Goal: Information Seeking & Learning: Learn about a topic

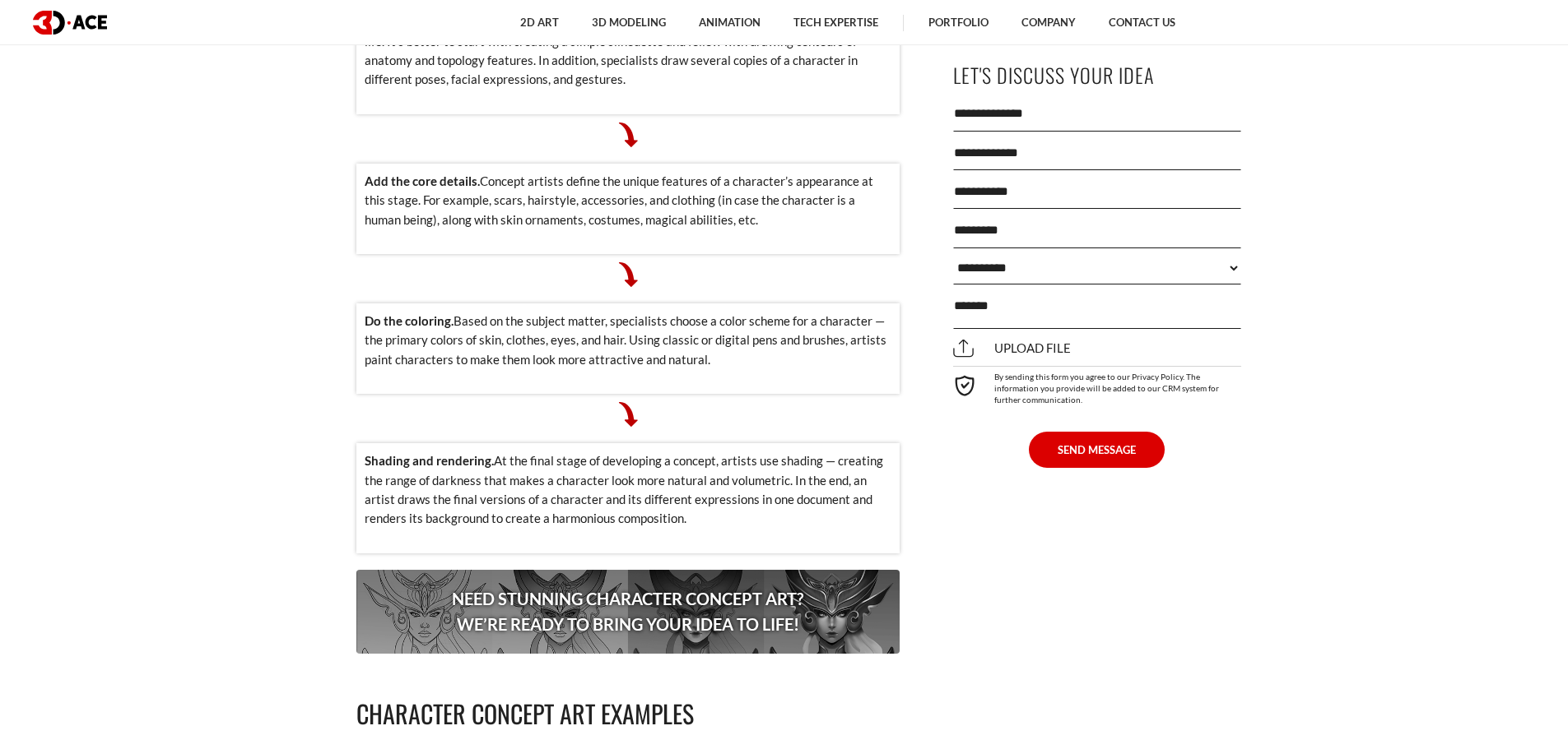
scroll to position [2303, 0]
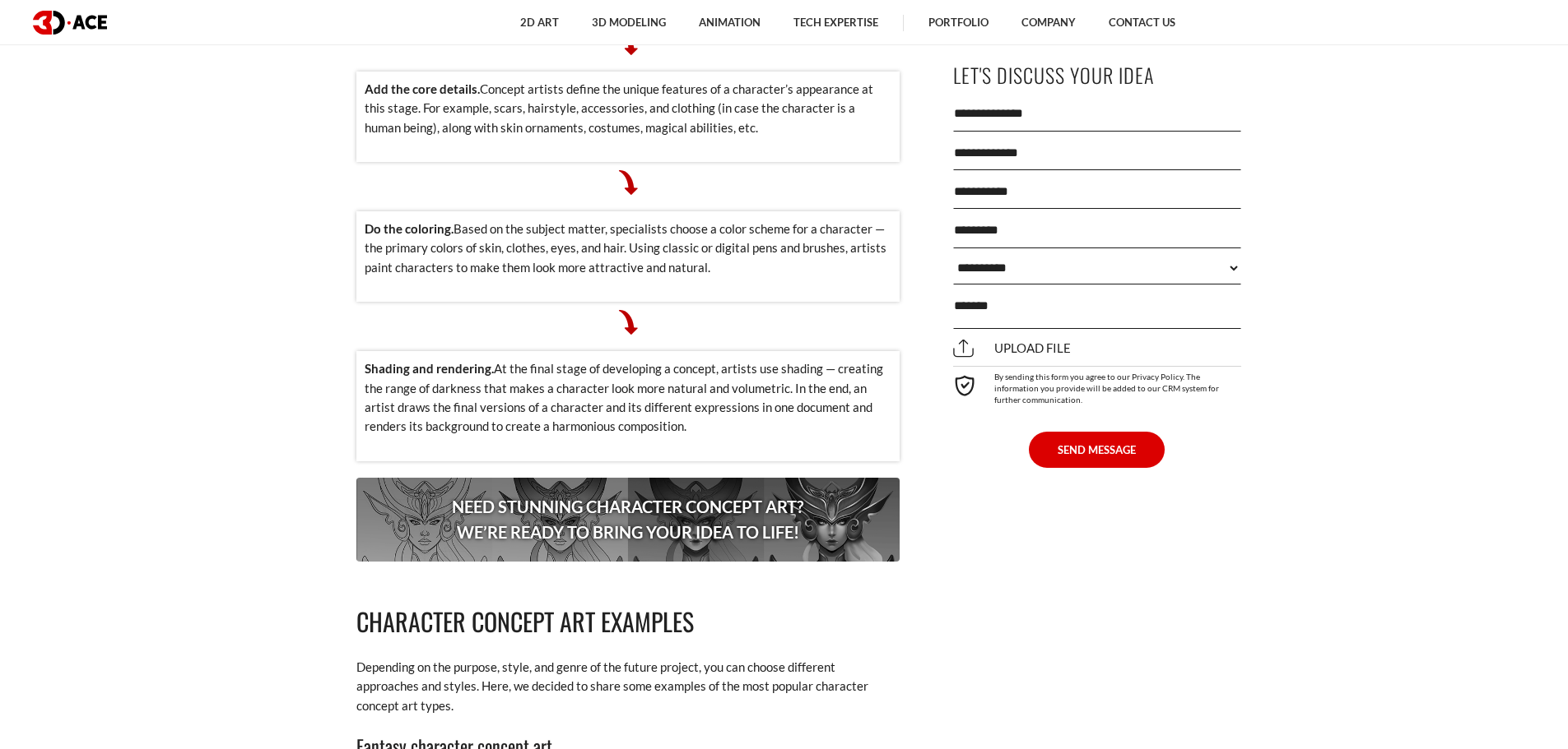
click at [657, 496] on p "Need stunning character concept art? We’re ready to bring your idea to life!" at bounding box center [628, 520] width 543 height 84
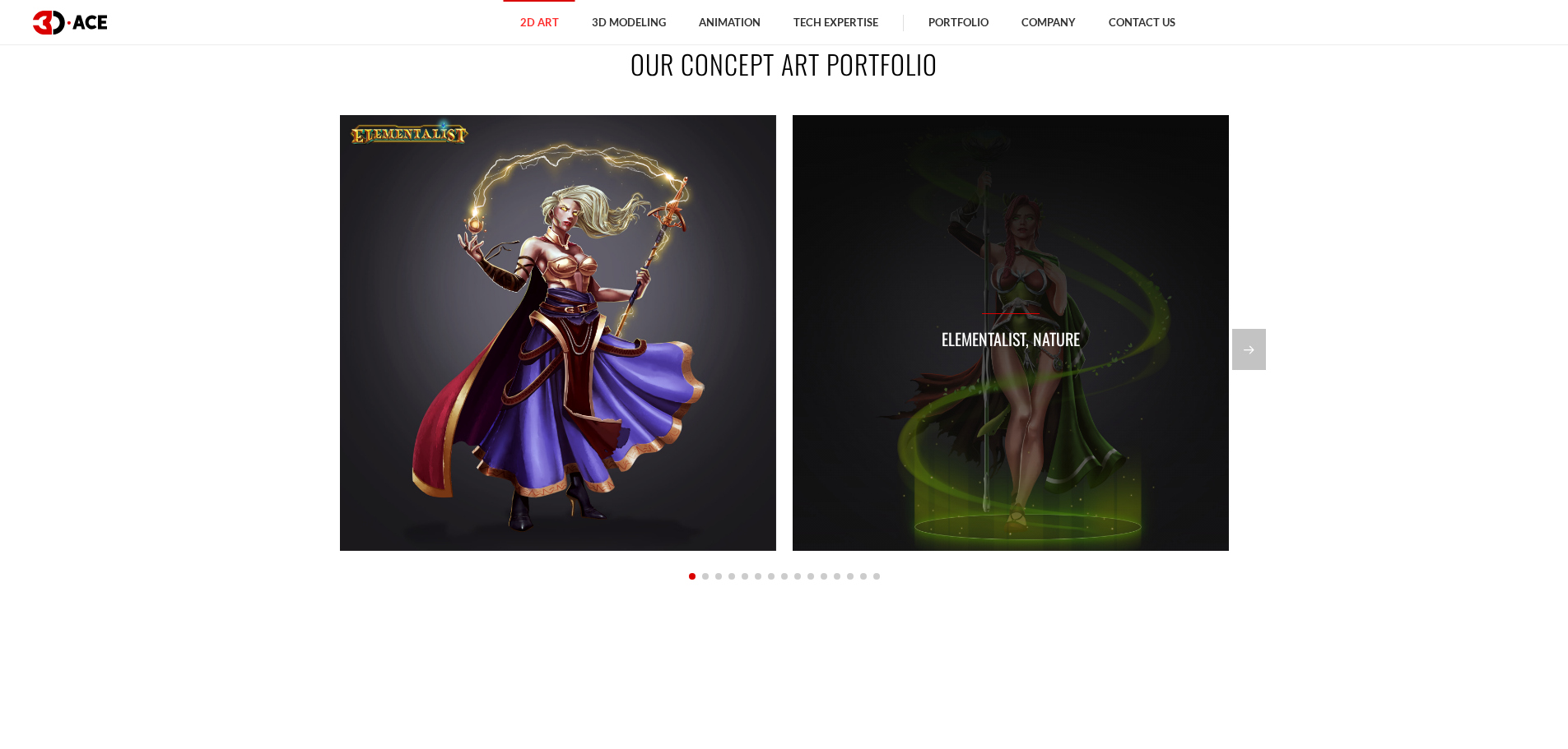
scroll to position [1481, 0]
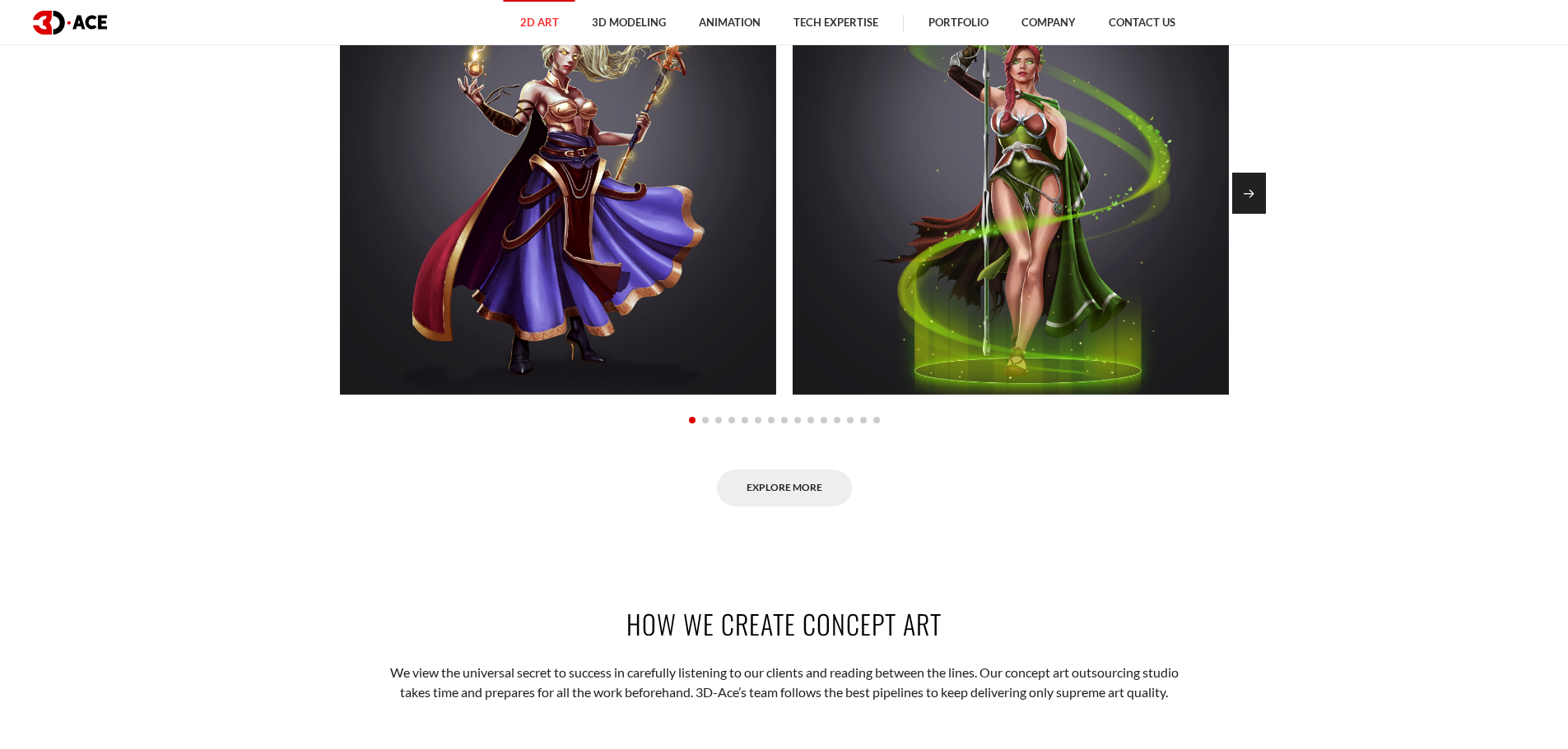
click at [1251, 184] on div "Next slide" at bounding box center [1249, 193] width 34 height 41
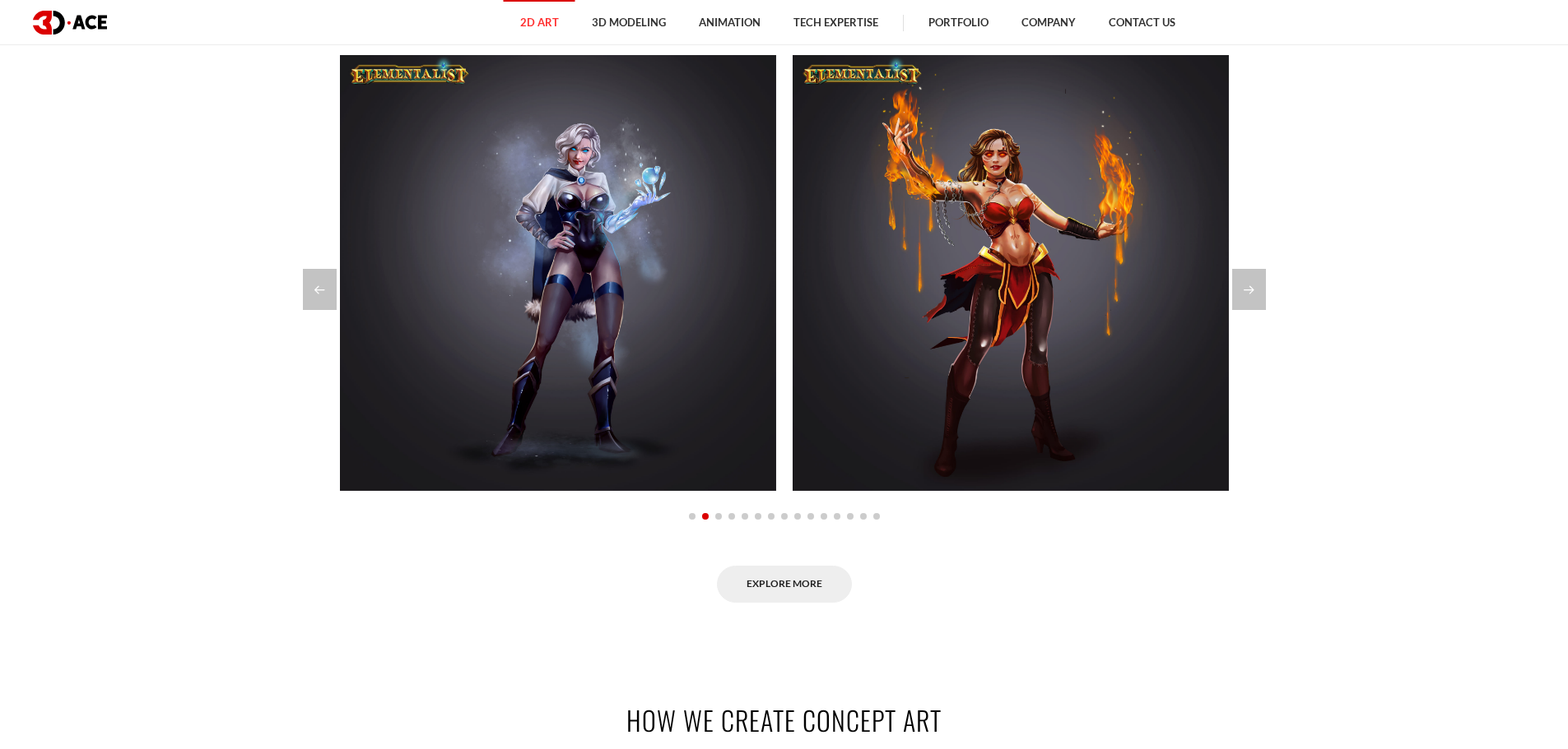
scroll to position [1398, 0]
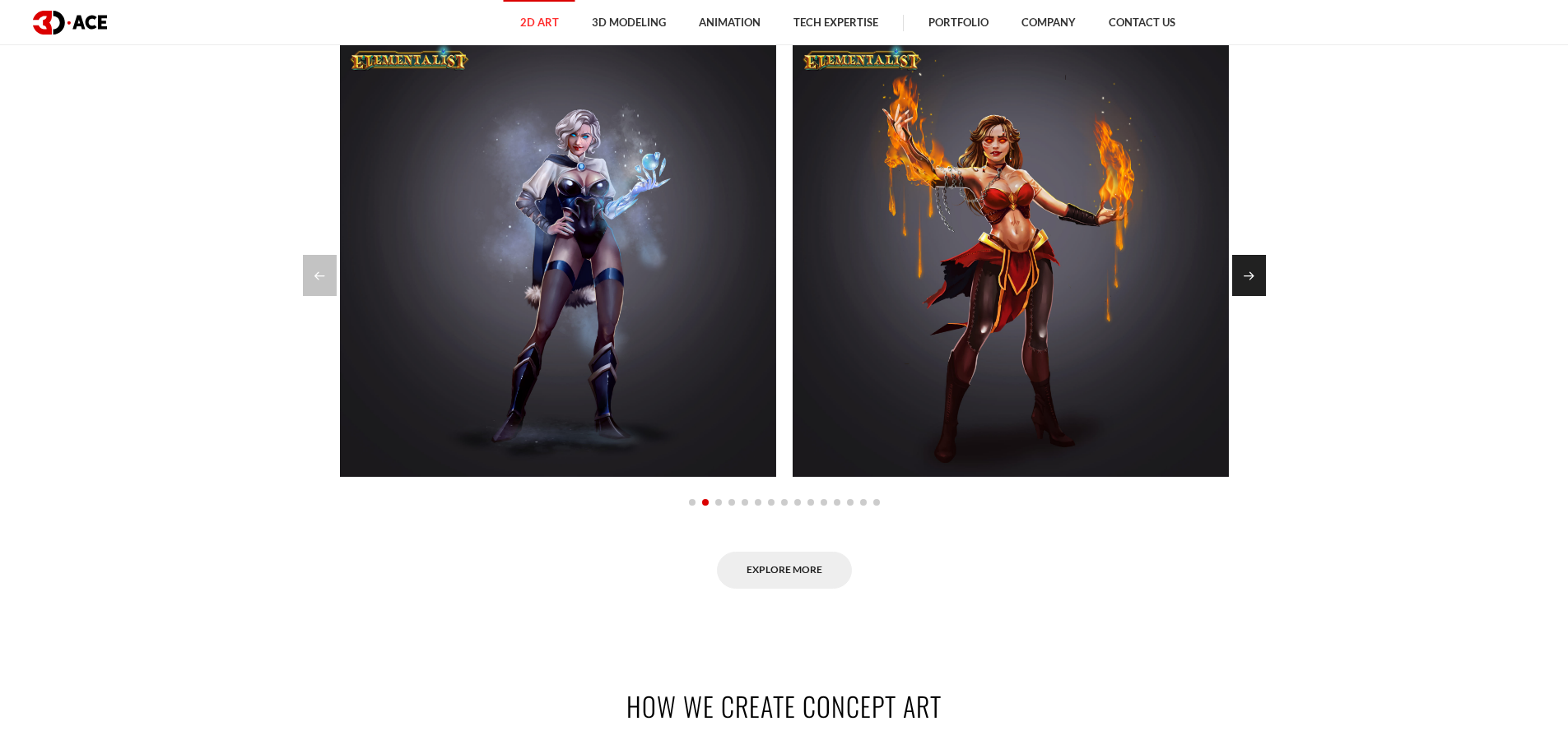
click at [1254, 268] on div "Next slide" at bounding box center [1249, 275] width 34 height 41
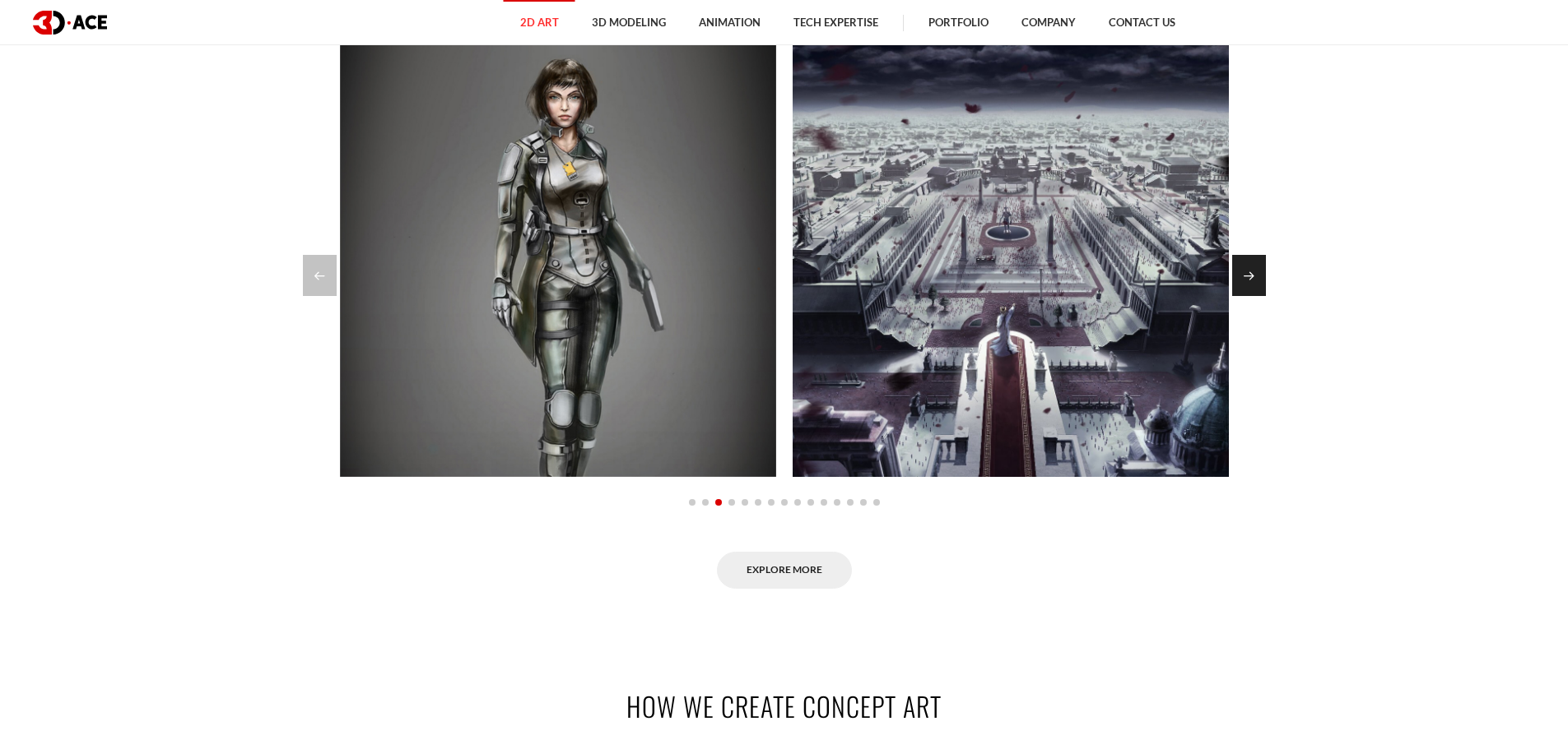
click at [1254, 268] on div "Next slide" at bounding box center [1249, 275] width 34 height 41
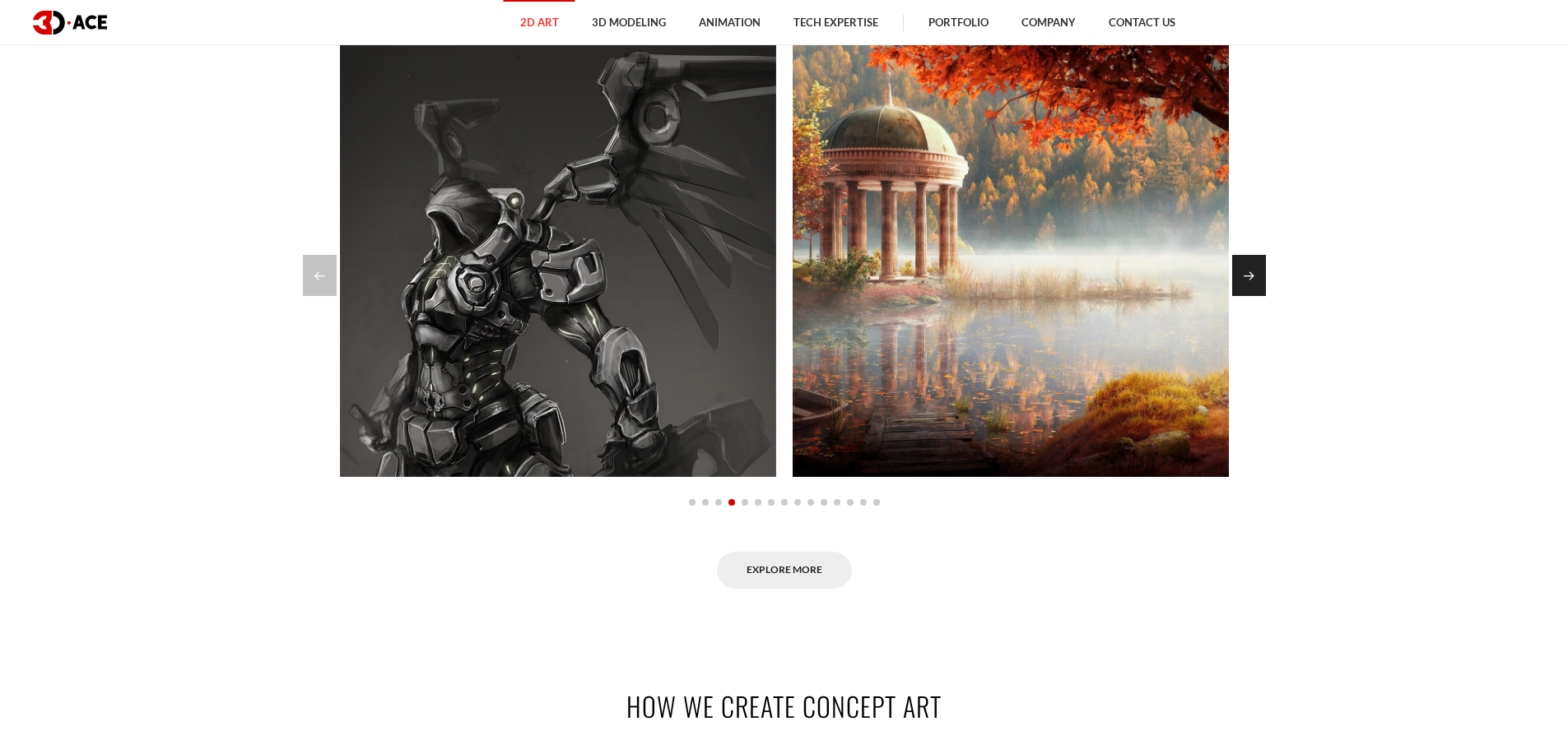
click at [1254, 268] on div "Next slide" at bounding box center [1249, 275] width 34 height 41
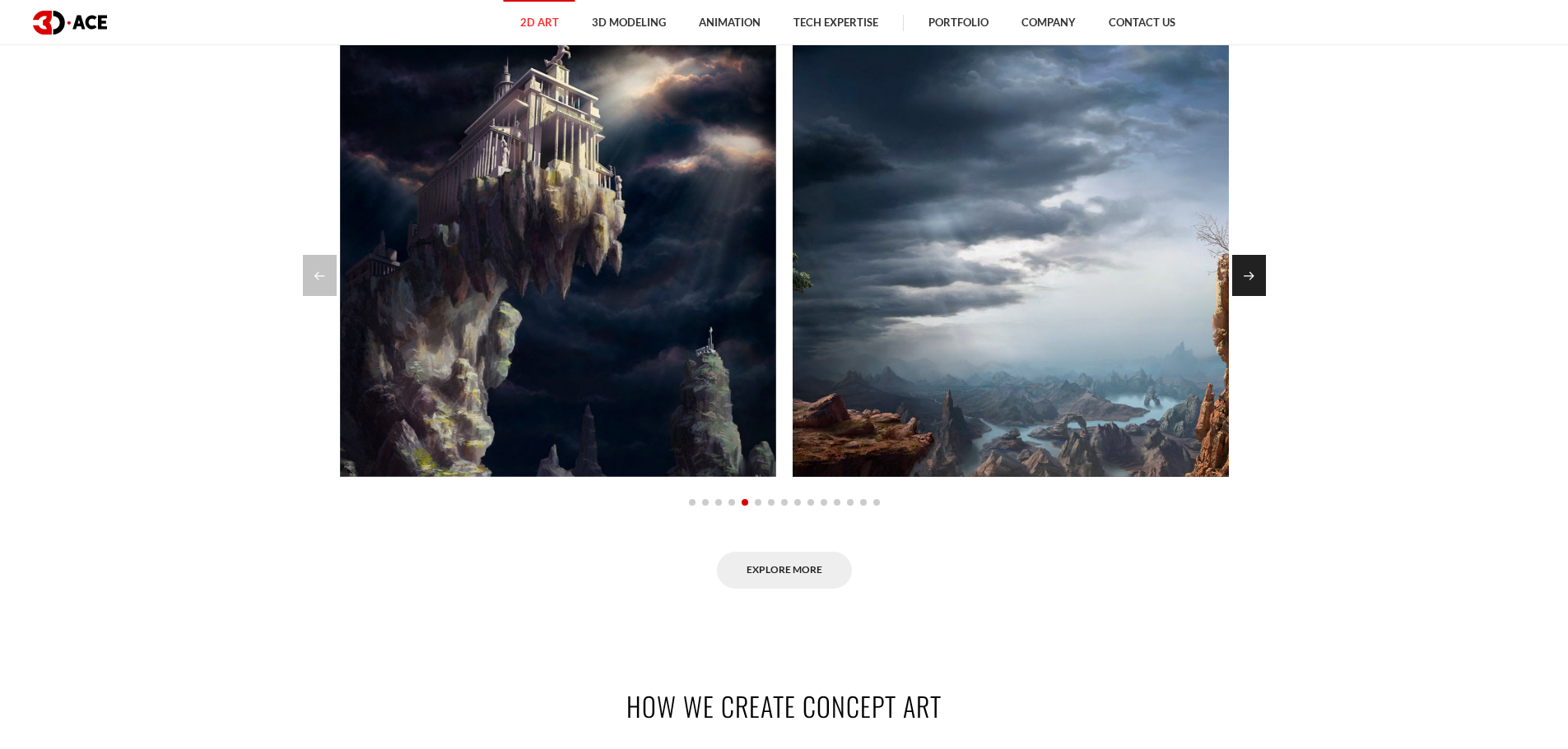
click at [1251, 267] on div "Next slide" at bounding box center [1249, 275] width 34 height 41
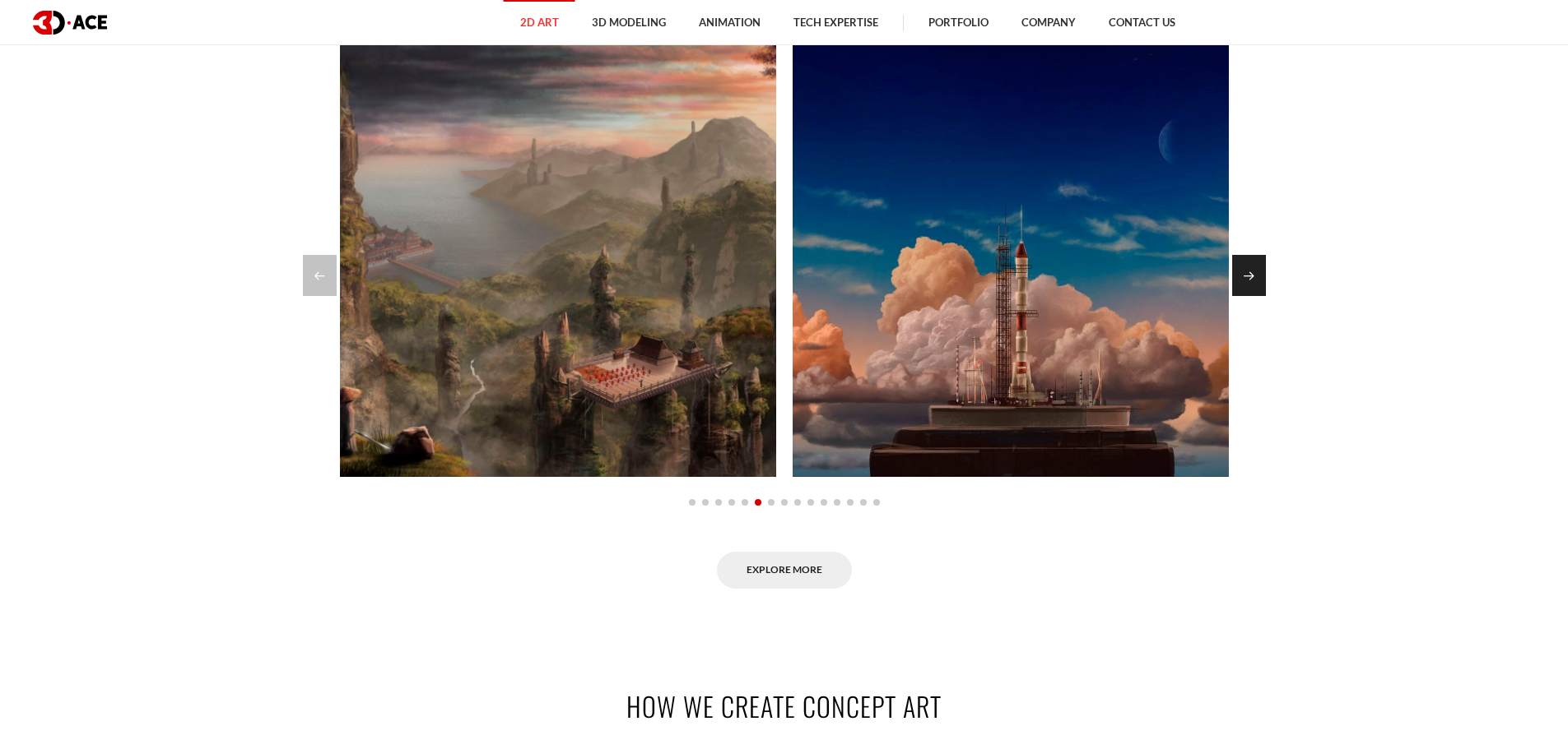
click at [1251, 267] on div "Next slide" at bounding box center [1249, 275] width 34 height 41
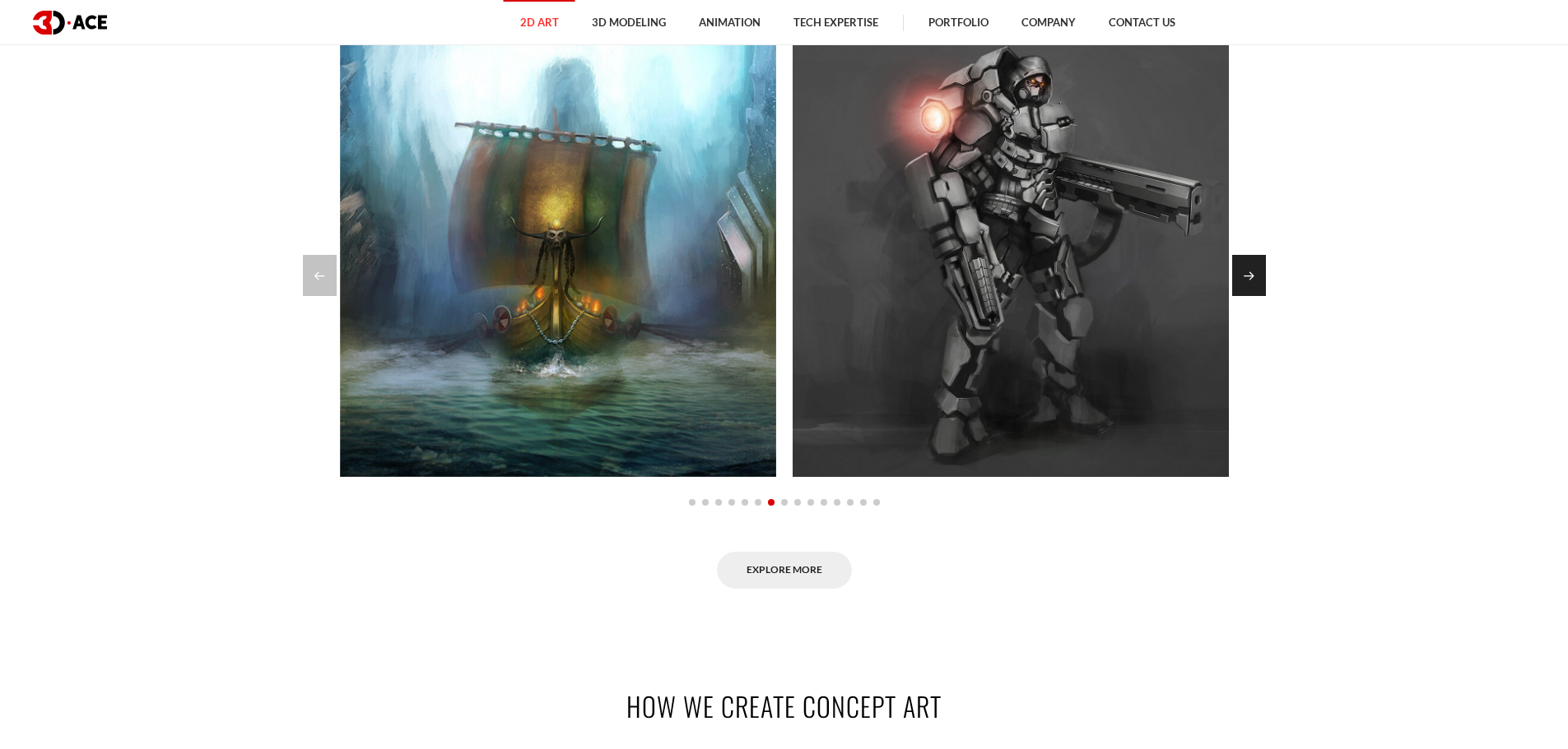
click at [1251, 267] on div "Next slide" at bounding box center [1249, 275] width 34 height 41
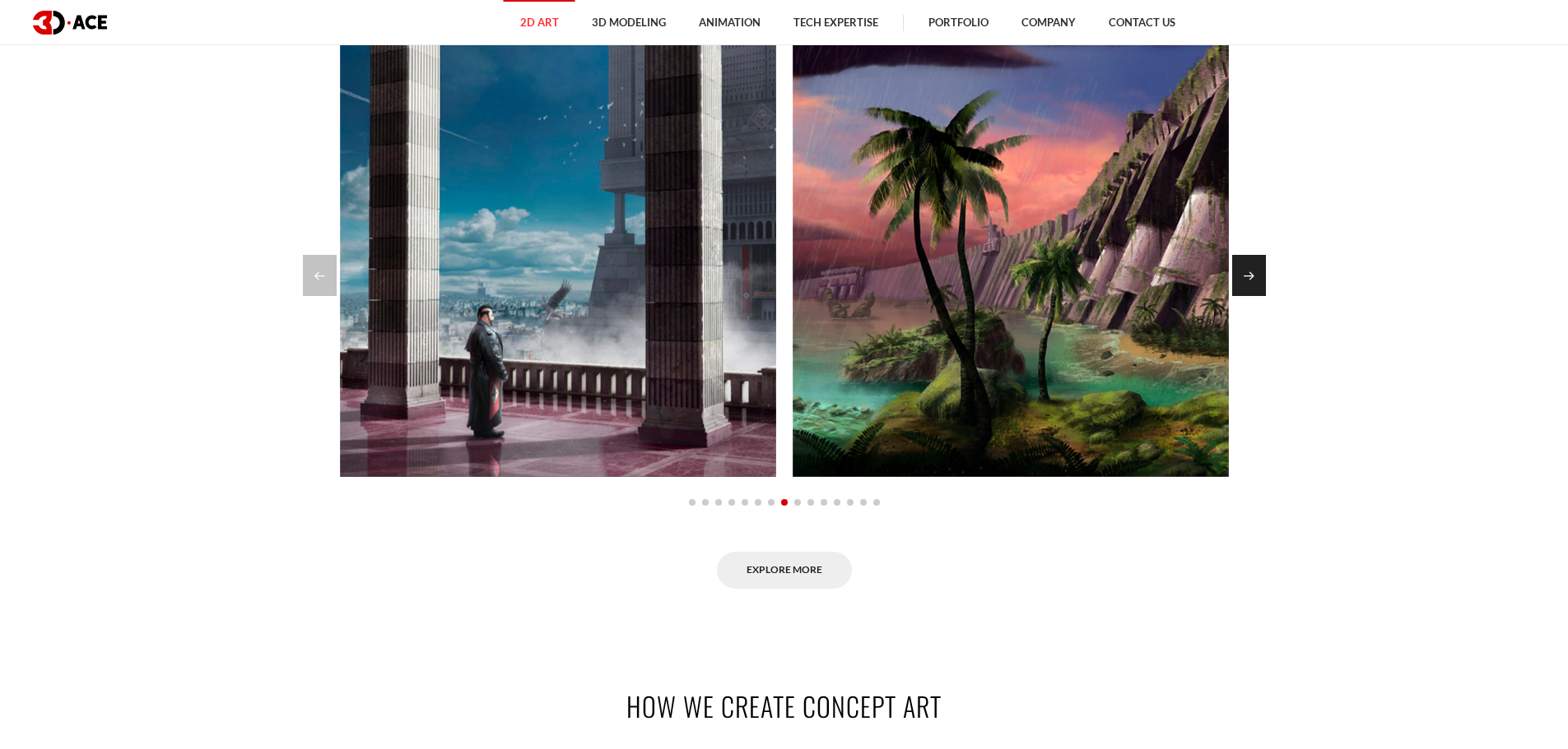
click at [1251, 267] on div "Next slide" at bounding box center [1249, 275] width 34 height 41
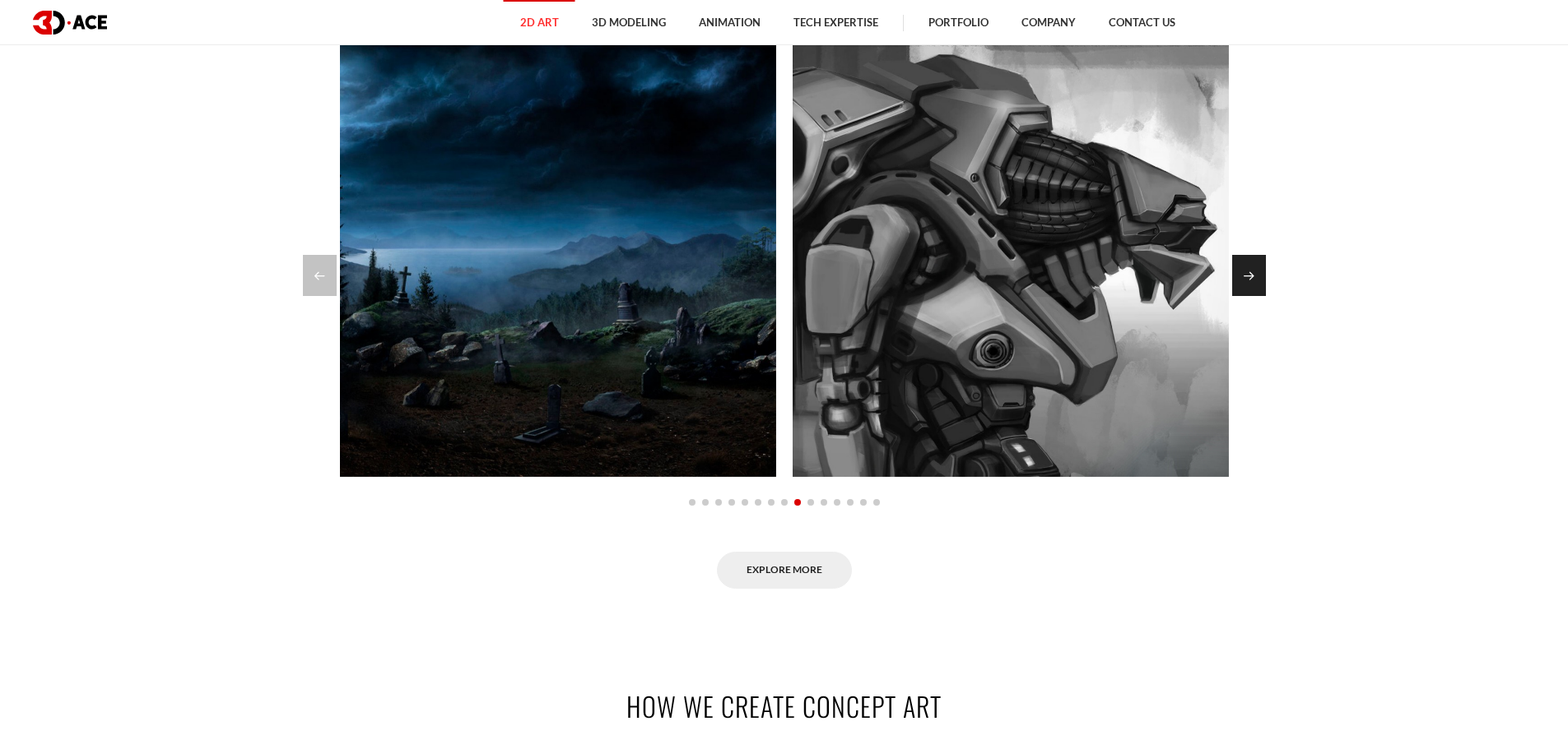
click at [1251, 267] on div "Next slide" at bounding box center [1249, 275] width 34 height 41
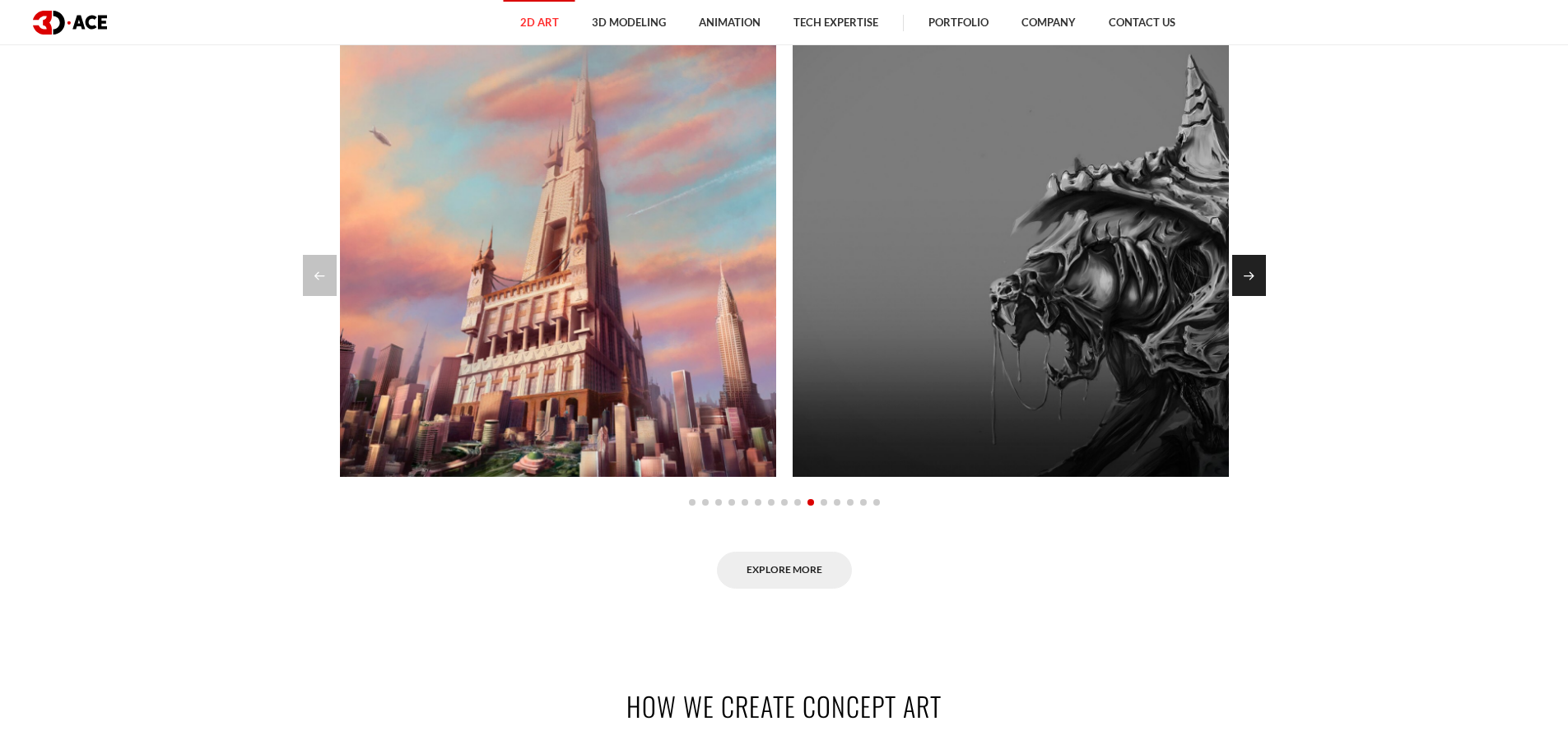
click at [1251, 267] on div "Next slide" at bounding box center [1249, 275] width 34 height 41
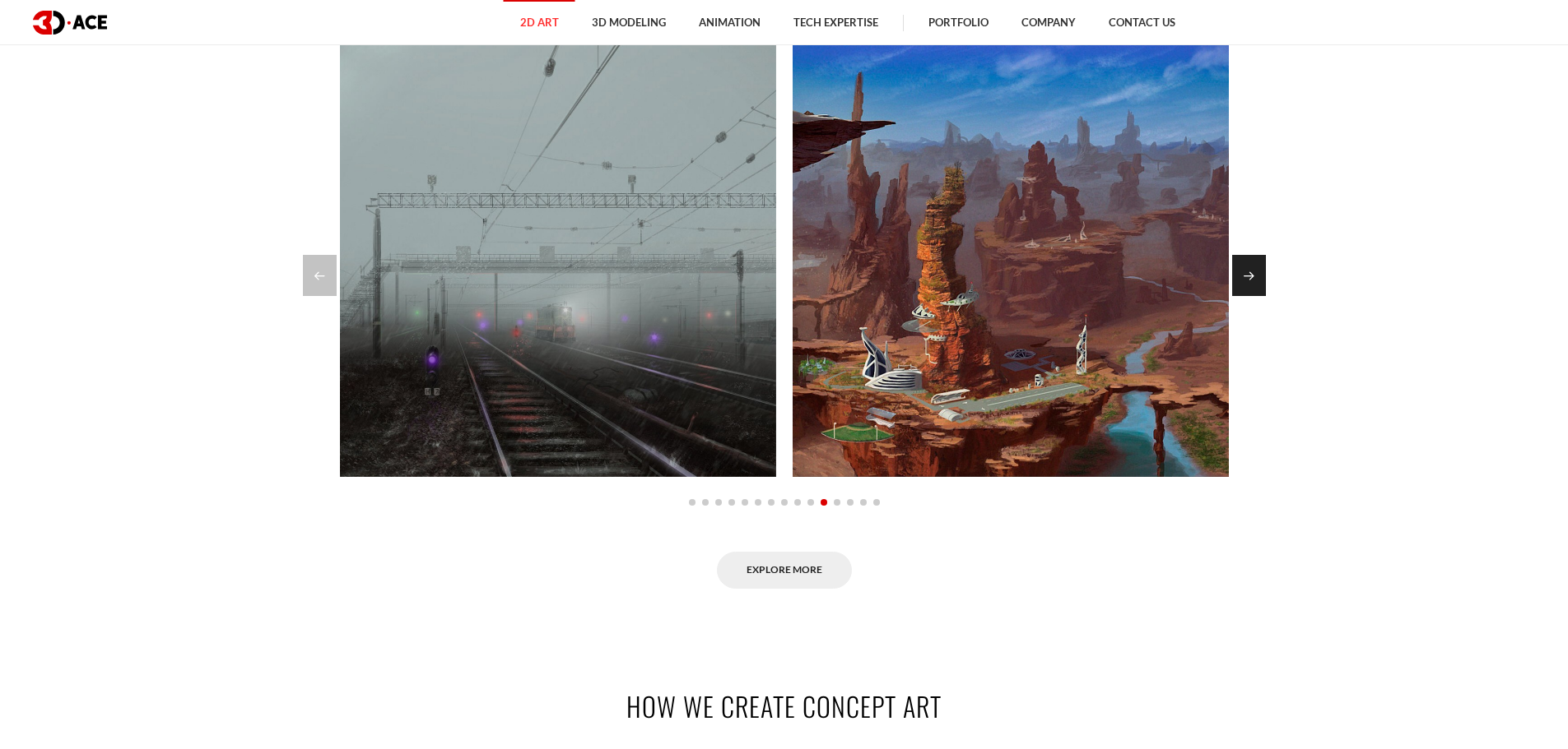
click at [1251, 267] on div "Next slide" at bounding box center [1249, 275] width 34 height 41
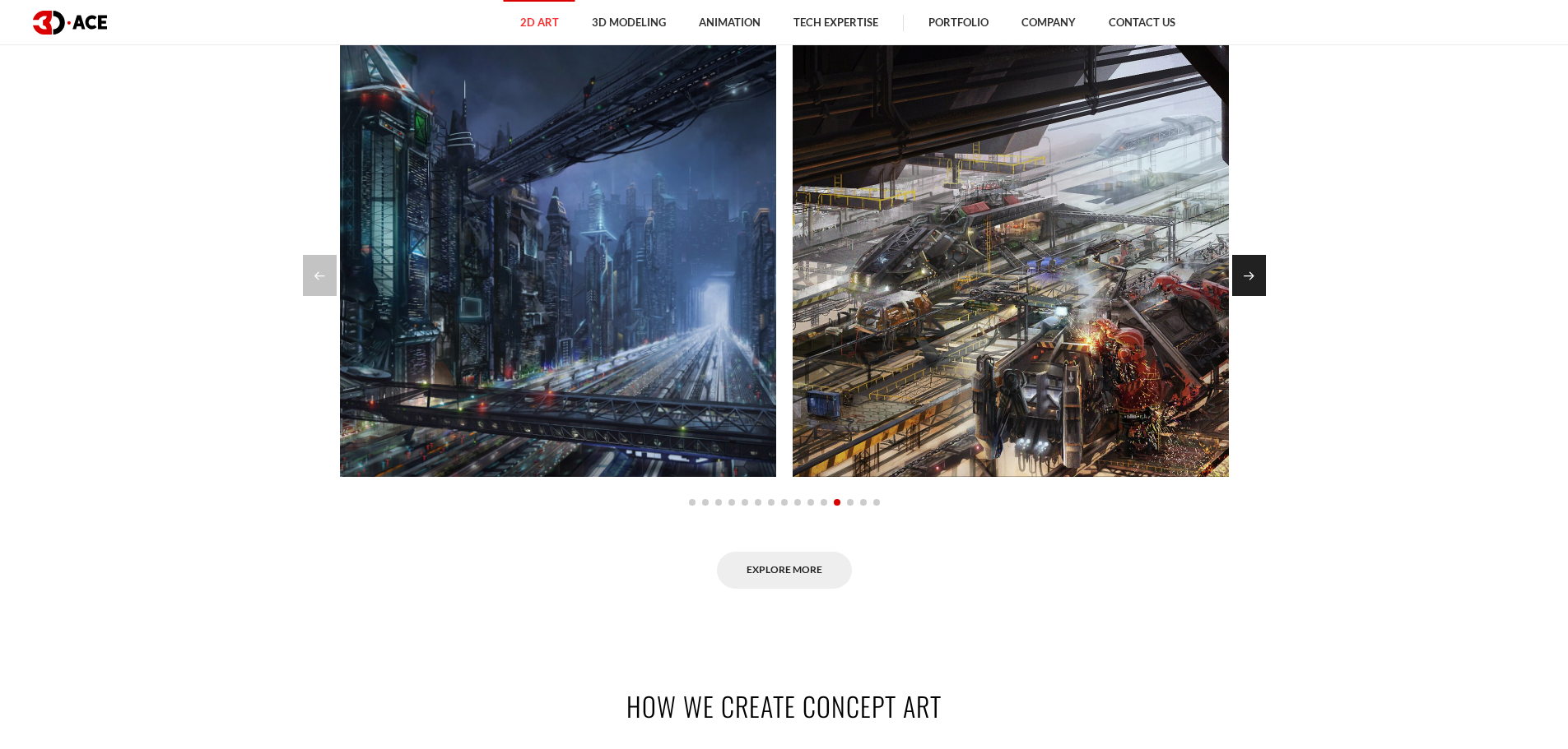
click at [1251, 267] on div "Next slide" at bounding box center [1249, 275] width 34 height 41
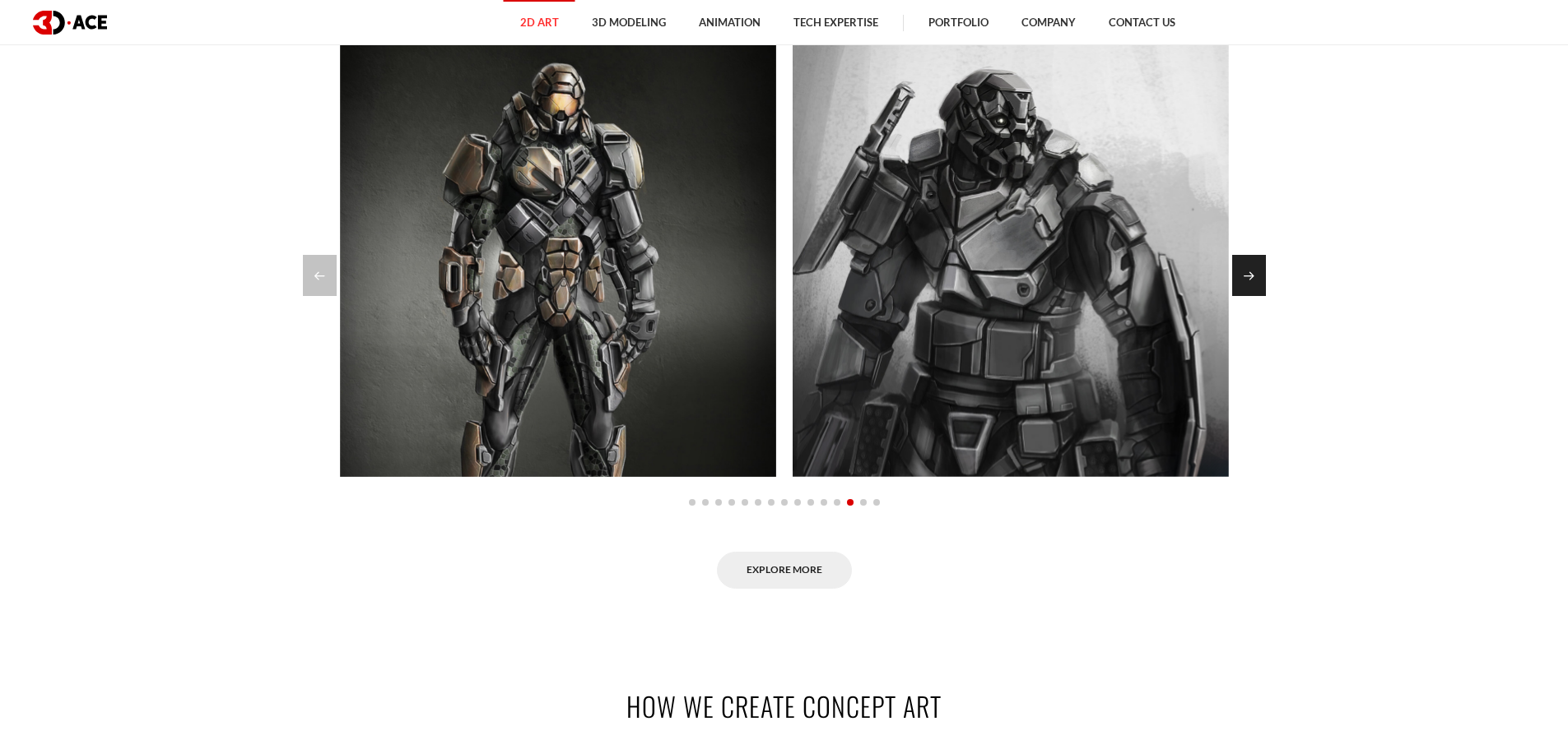
click at [1251, 267] on div "Next slide" at bounding box center [1249, 275] width 34 height 41
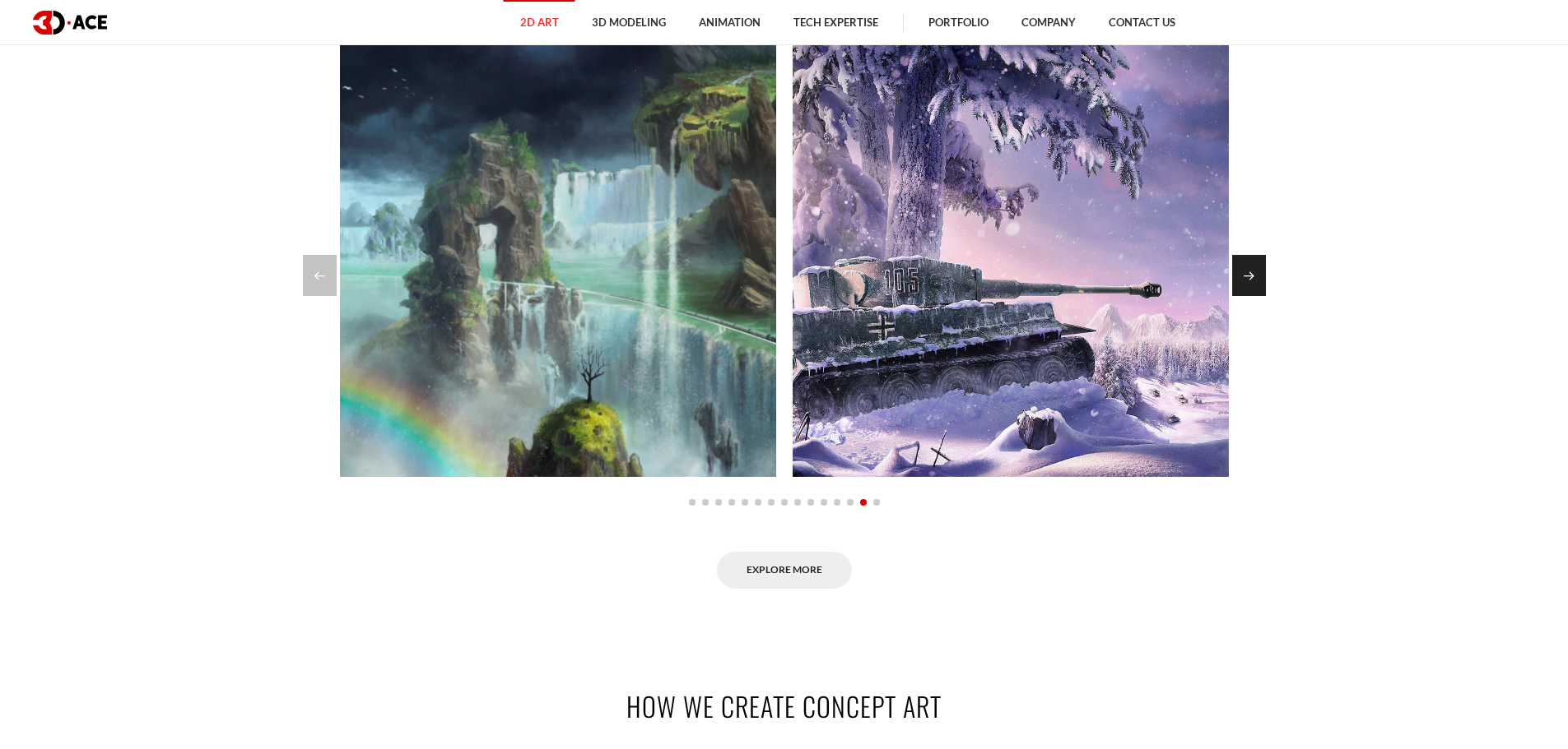
click at [1251, 267] on div "Next slide" at bounding box center [1249, 275] width 34 height 41
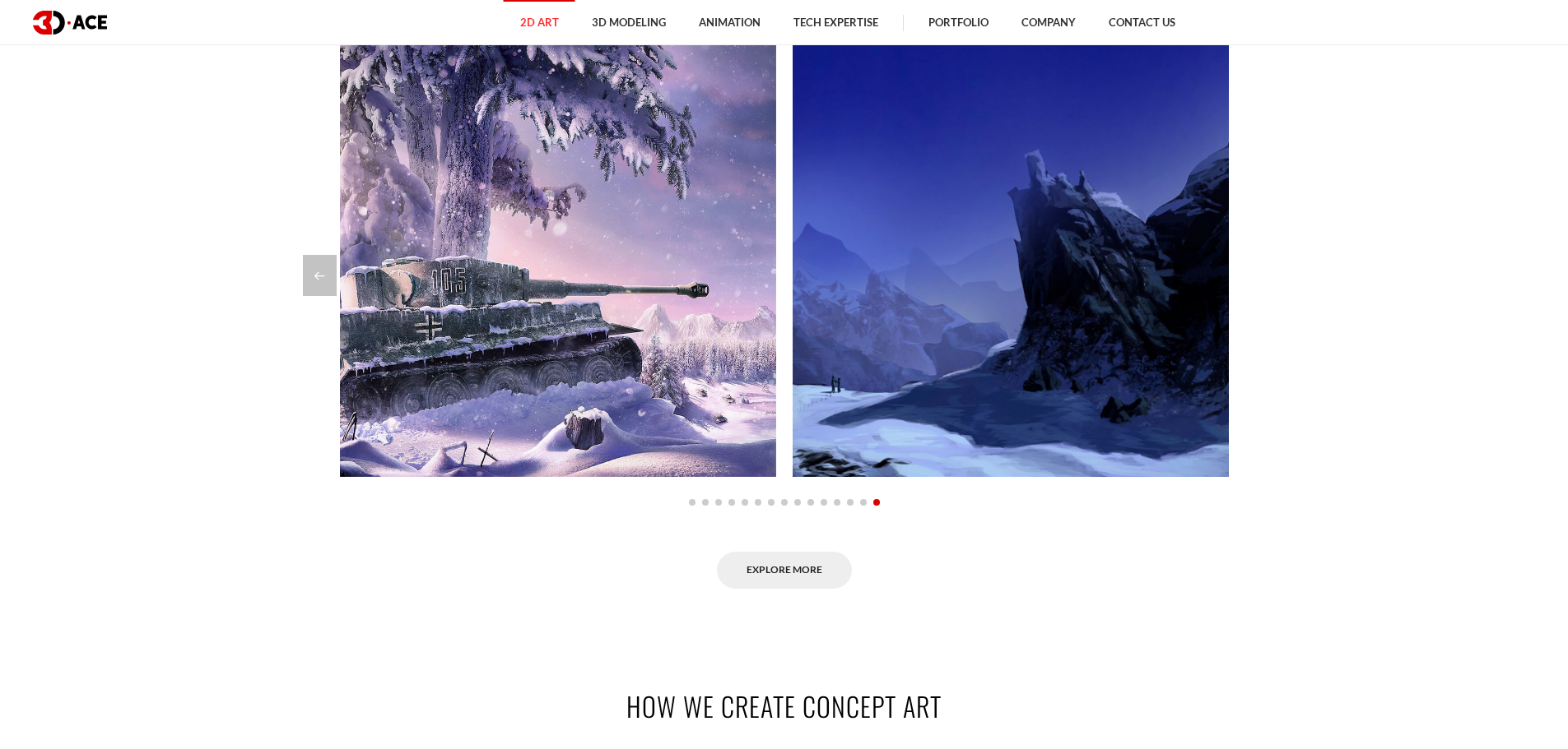
click at [1251, 267] on div at bounding box center [784, 275] width 963 height 41
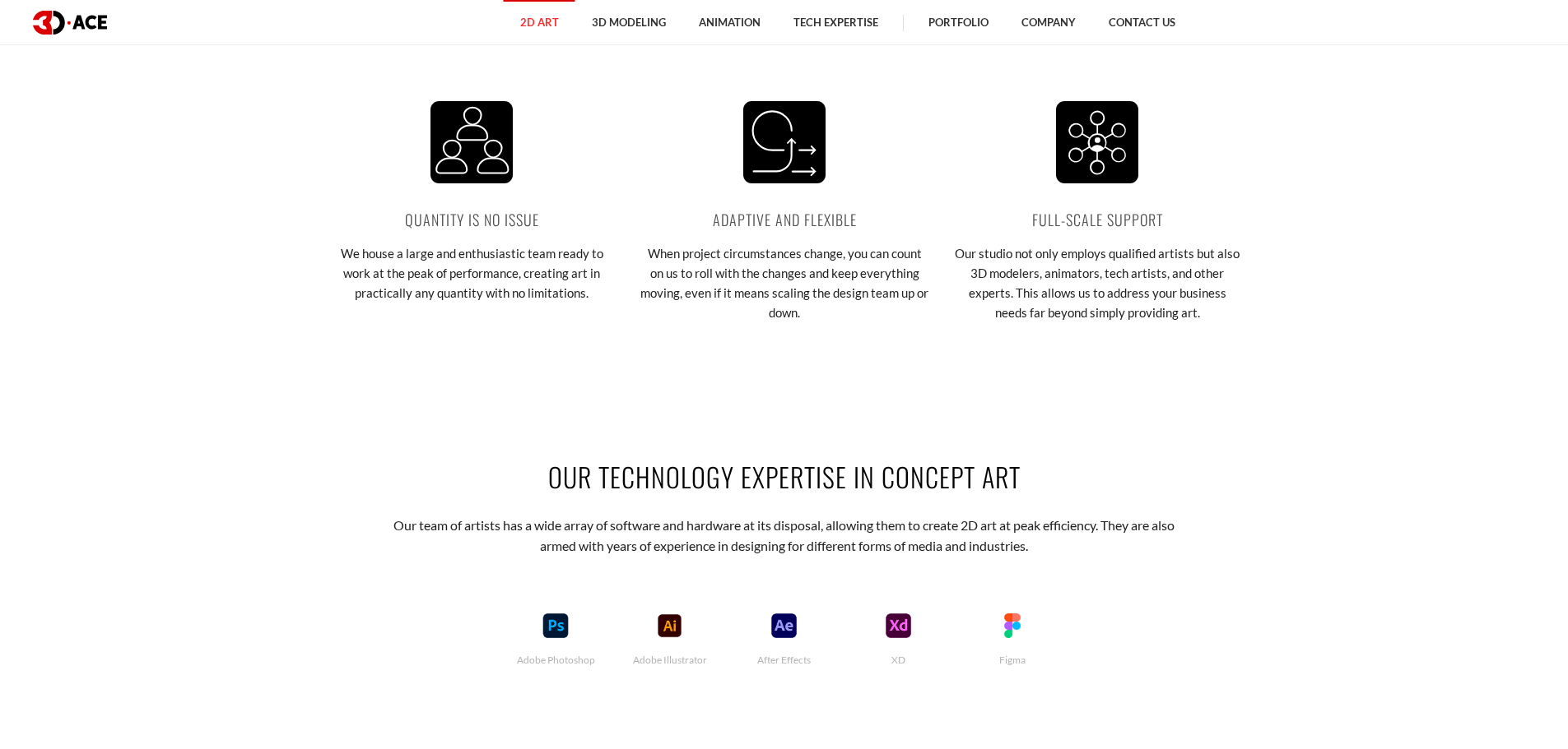
scroll to position [3208, 0]
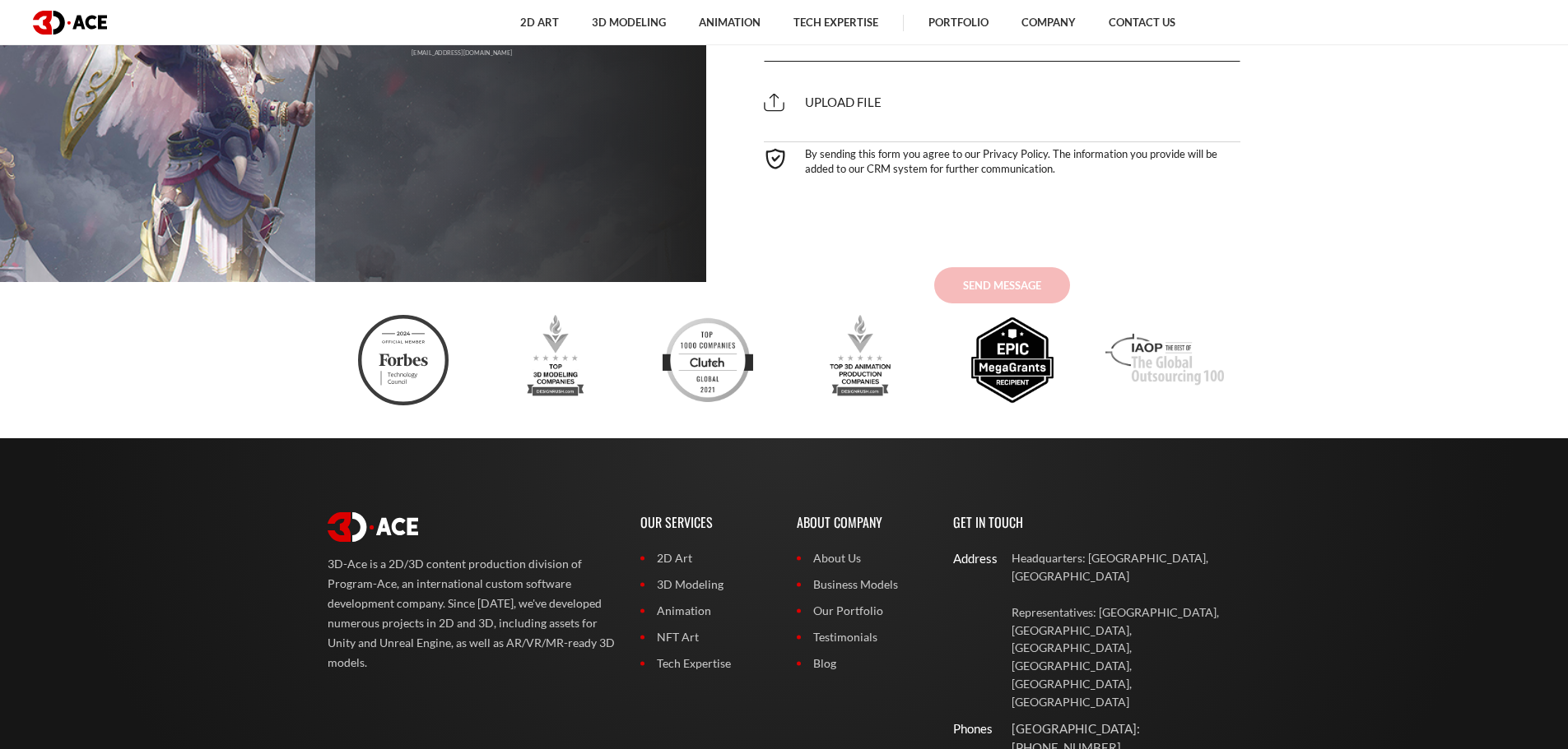
scroll to position [6873, 0]
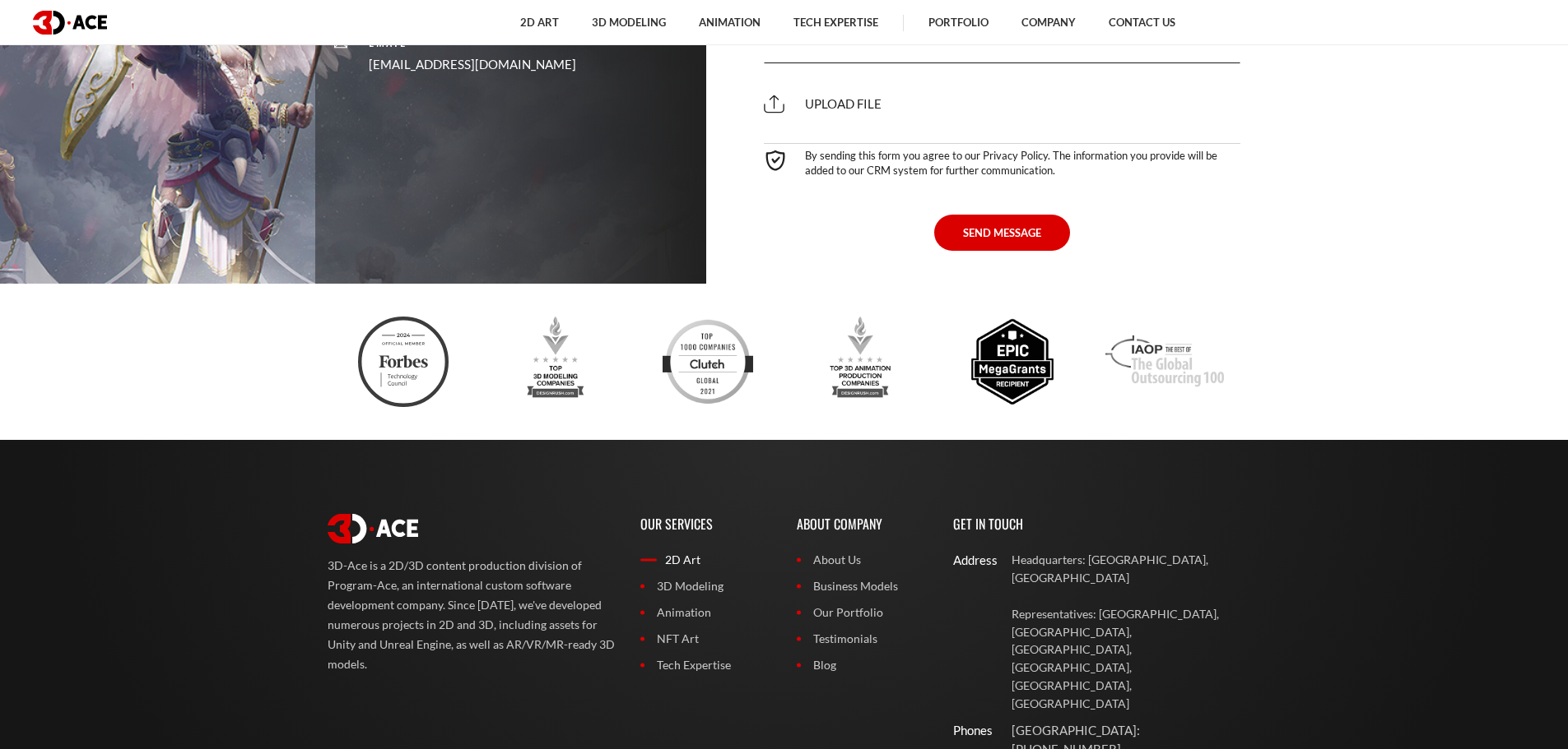
click at [659, 551] on link "2D Art" at bounding box center [706, 560] width 132 height 18
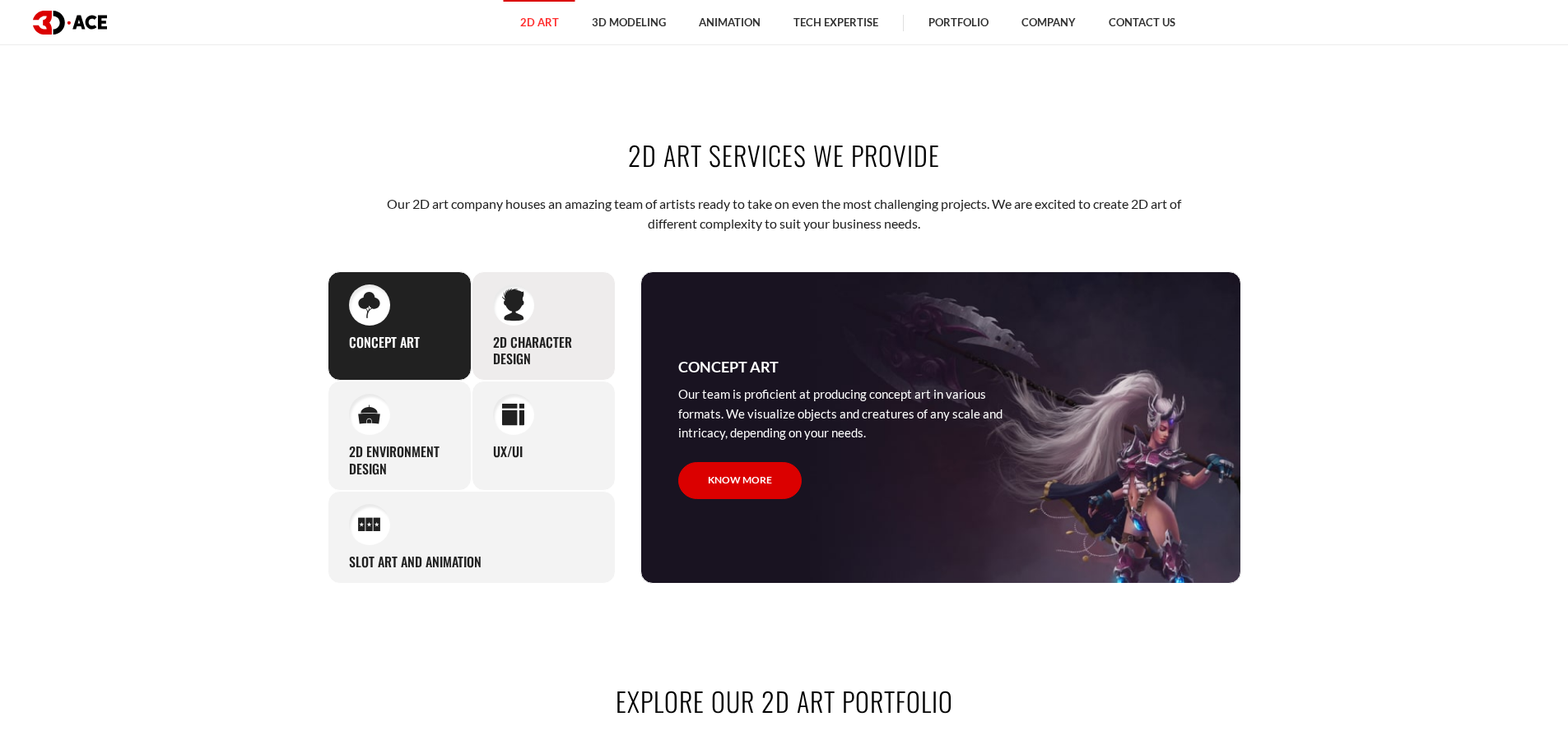
scroll to position [740, 0]
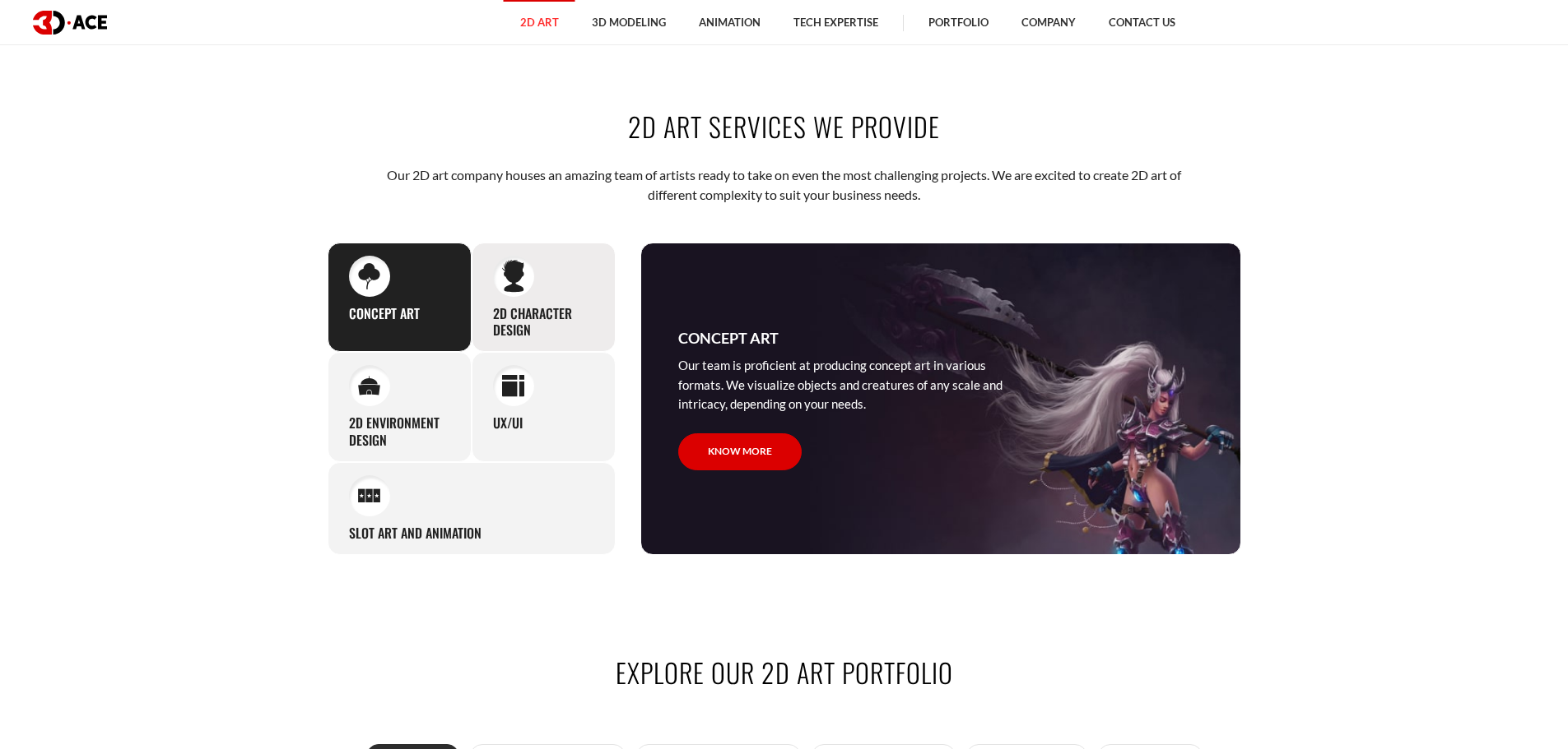
click at [569, 328] on h3 "2D Character Design" at bounding box center [544, 322] width 101 height 35
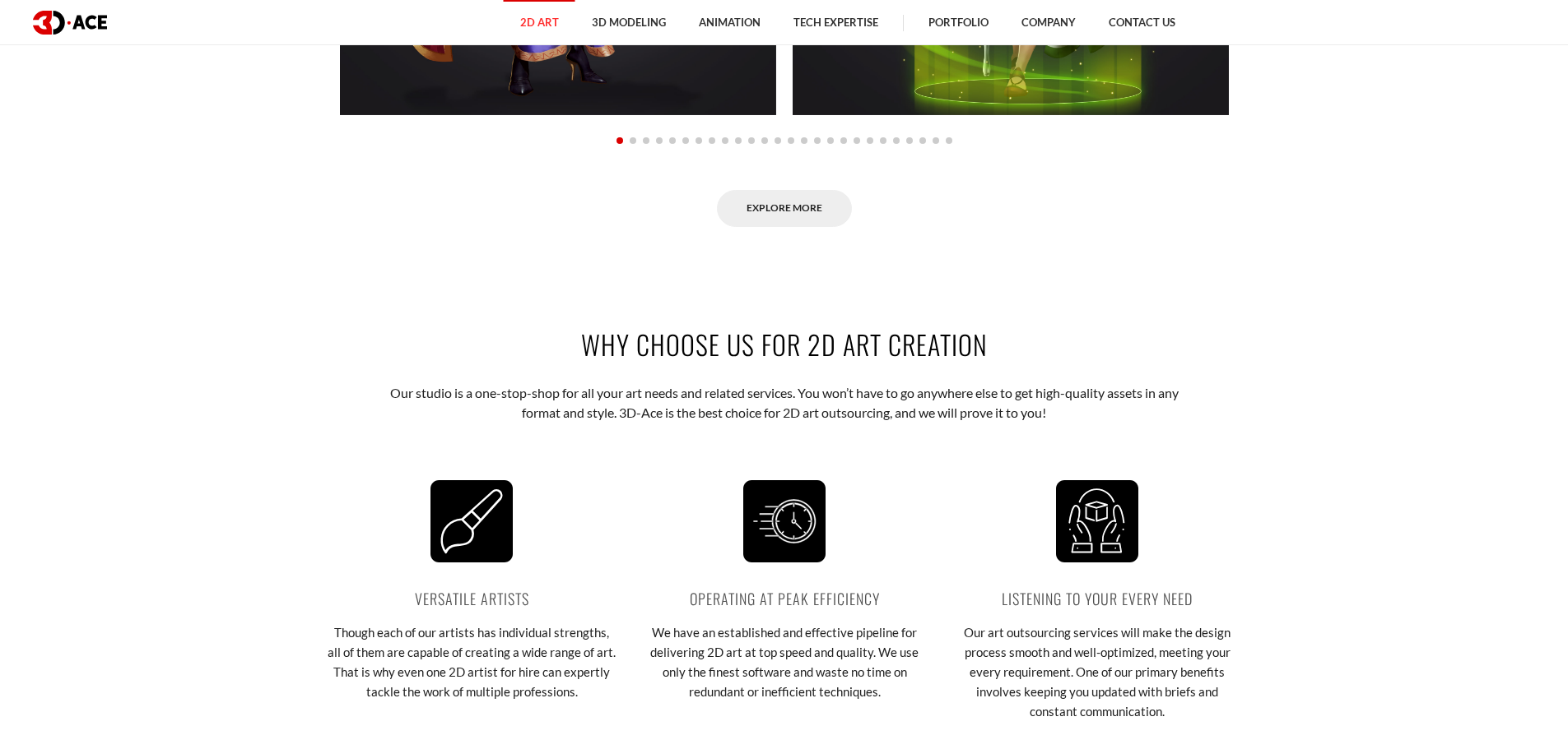
scroll to position [1481, 0]
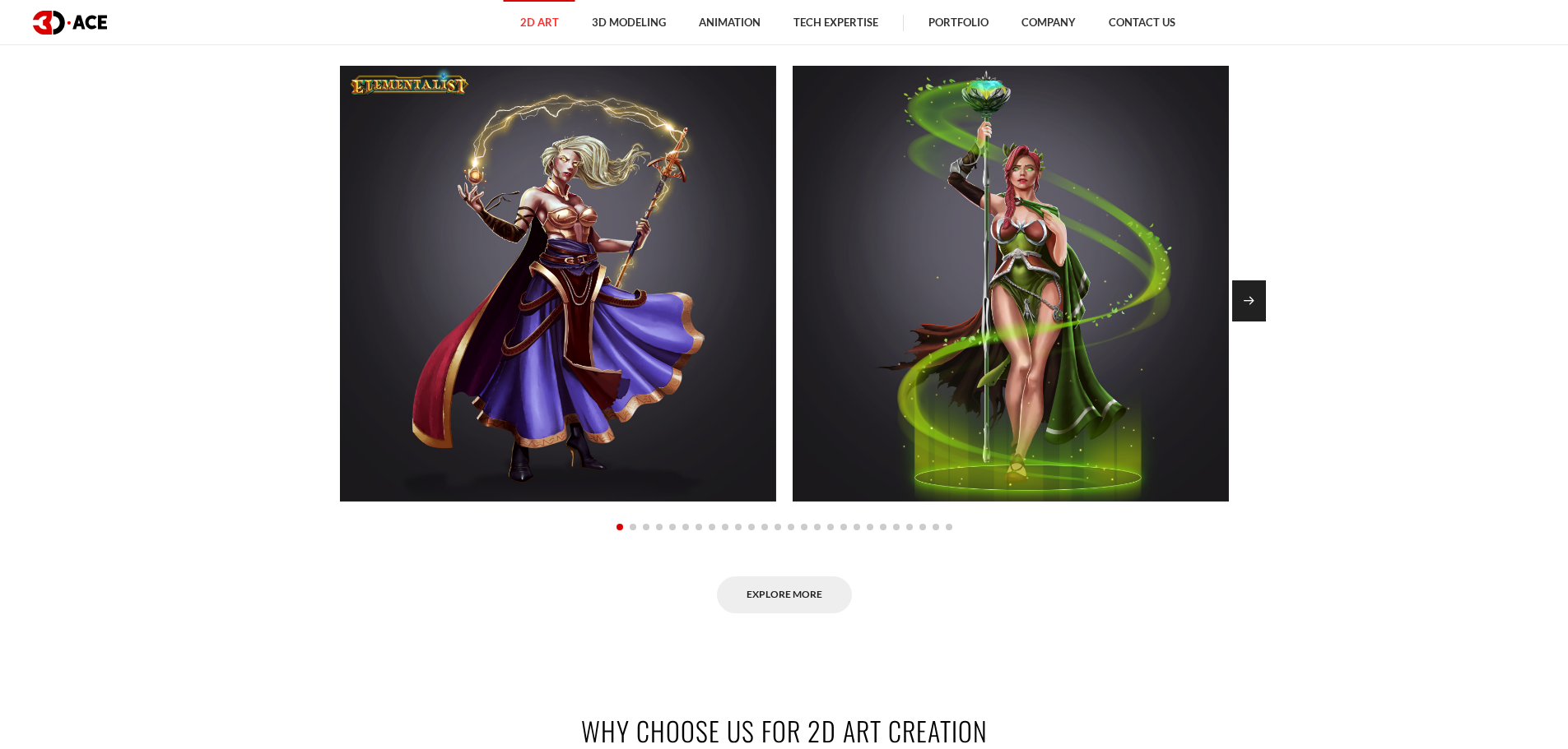
click at [1260, 313] on div "Next slide" at bounding box center [1249, 301] width 34 height 41
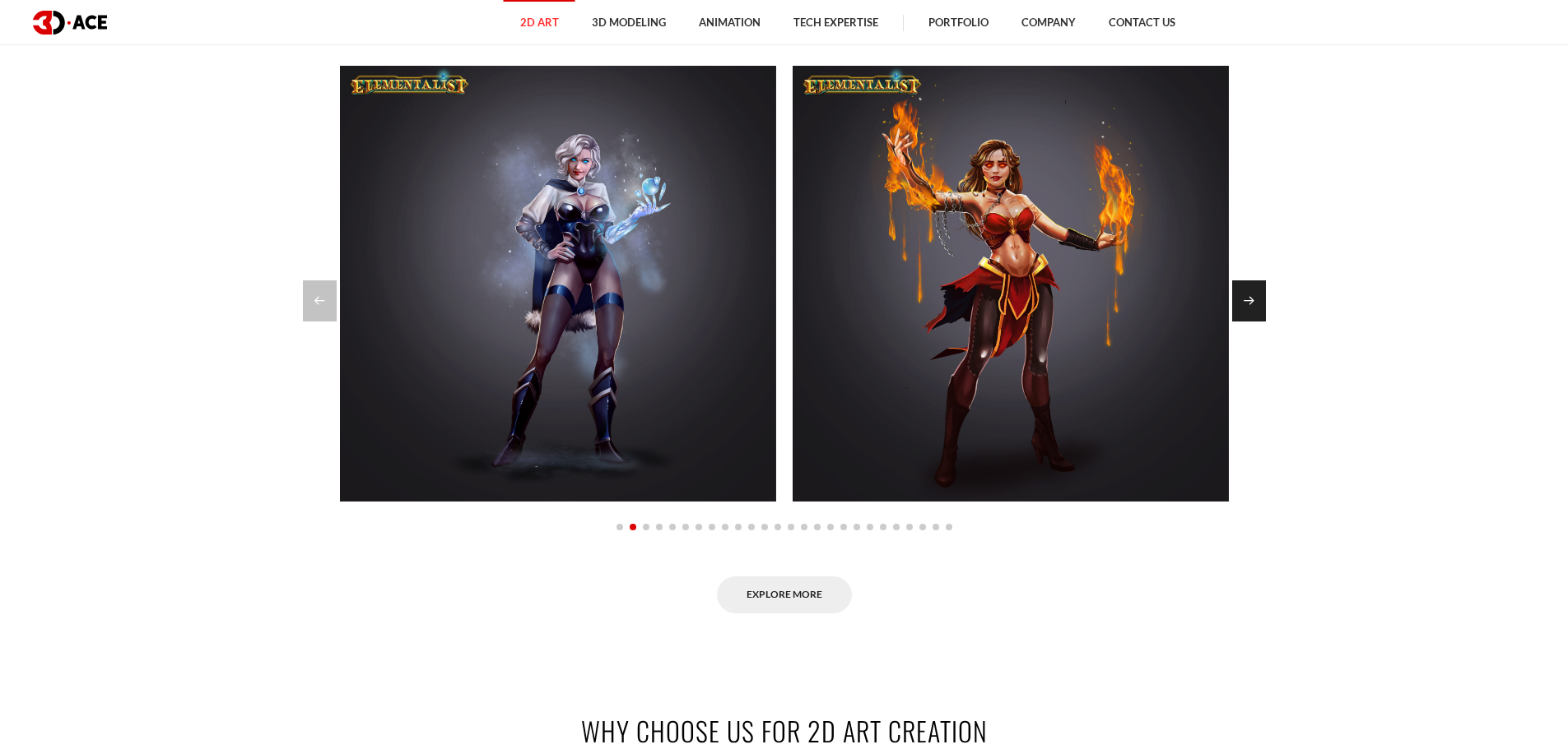
click at [1238, 316] on div "Next slide" at bounding box center [1249, 301] width 34 height 41
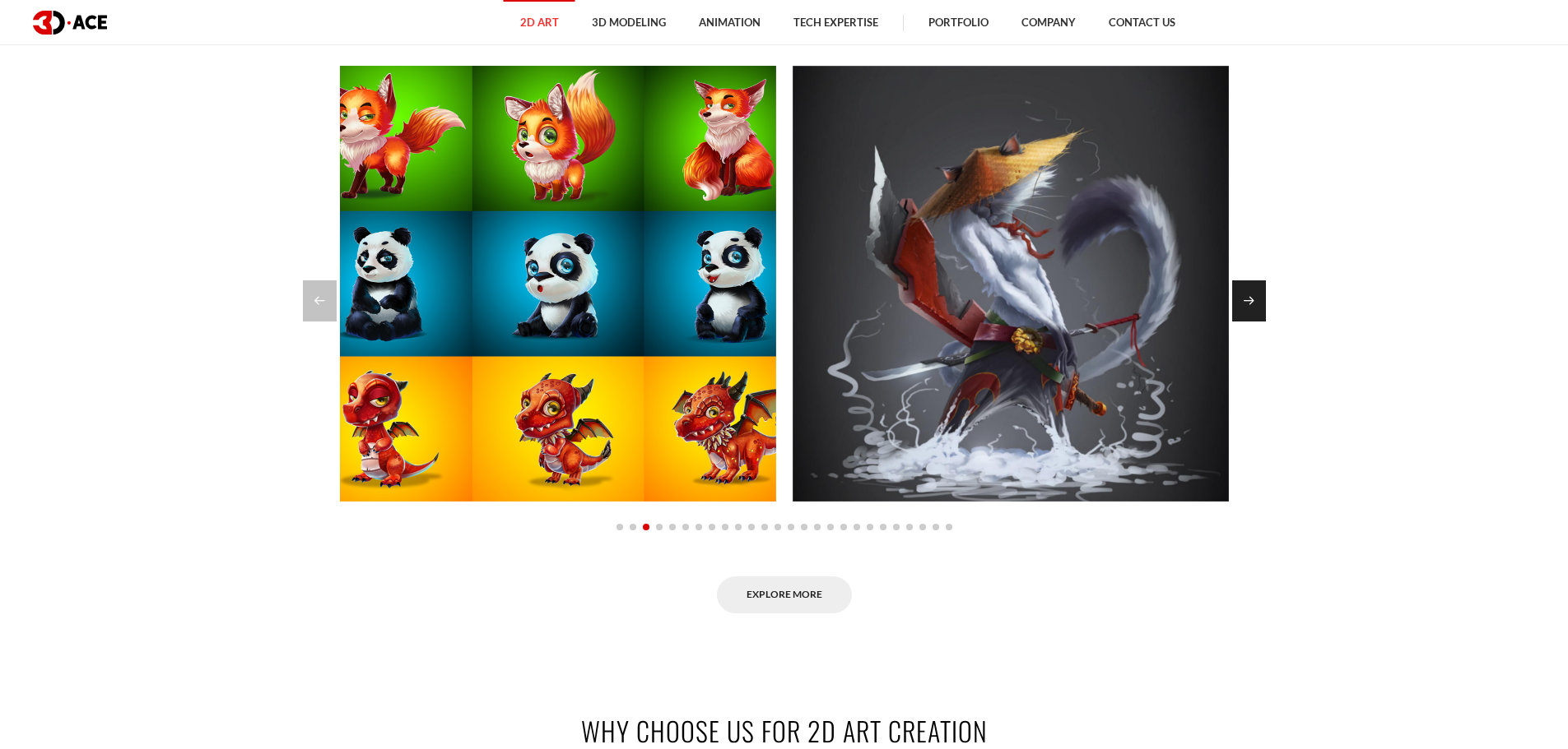
click at [1239, 316] on div "Next slide" at bounding box center [1249, 301] width 34 height 41
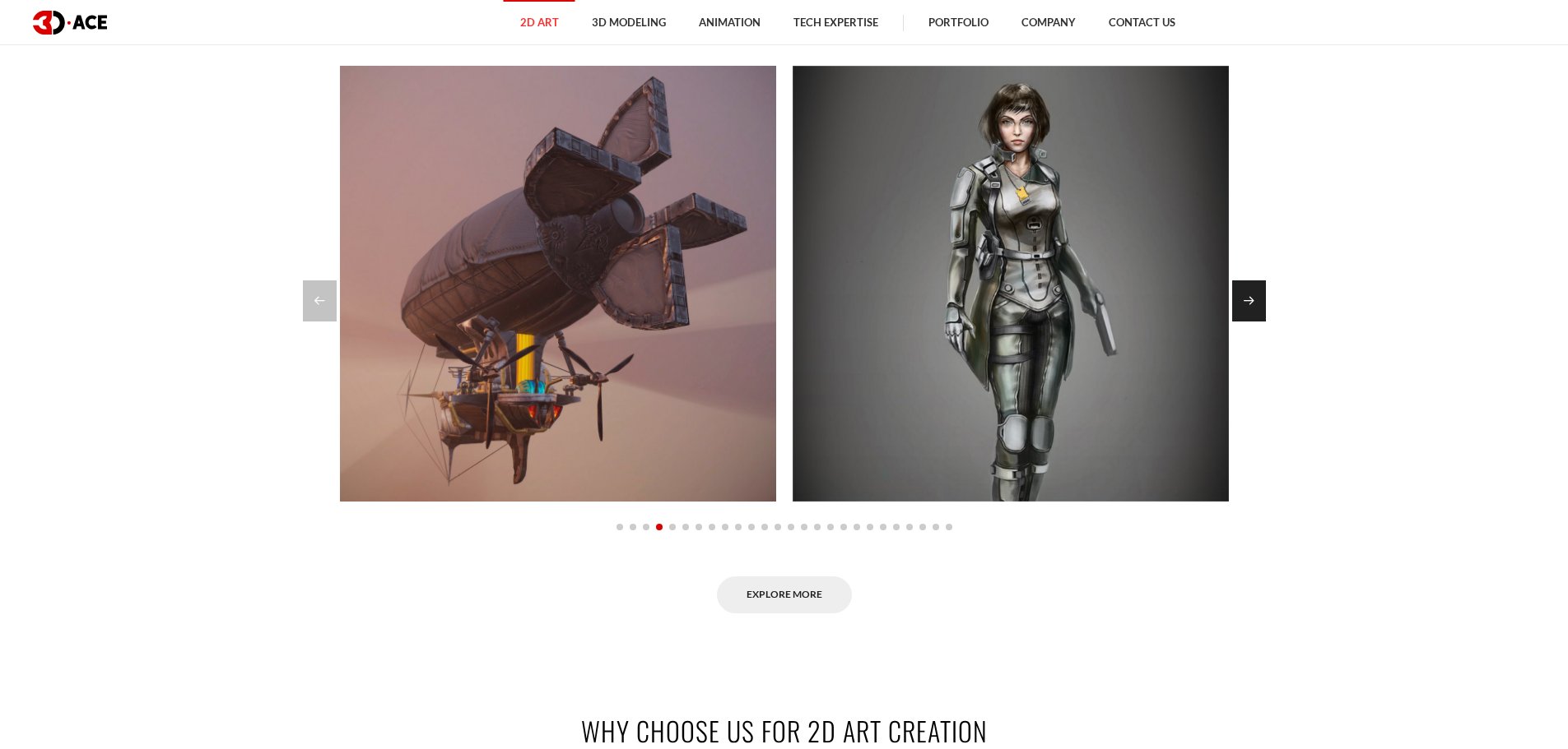
click at [1255, 305] on div "Next slide" at bounding box center [1249, 301] width 34 height 41
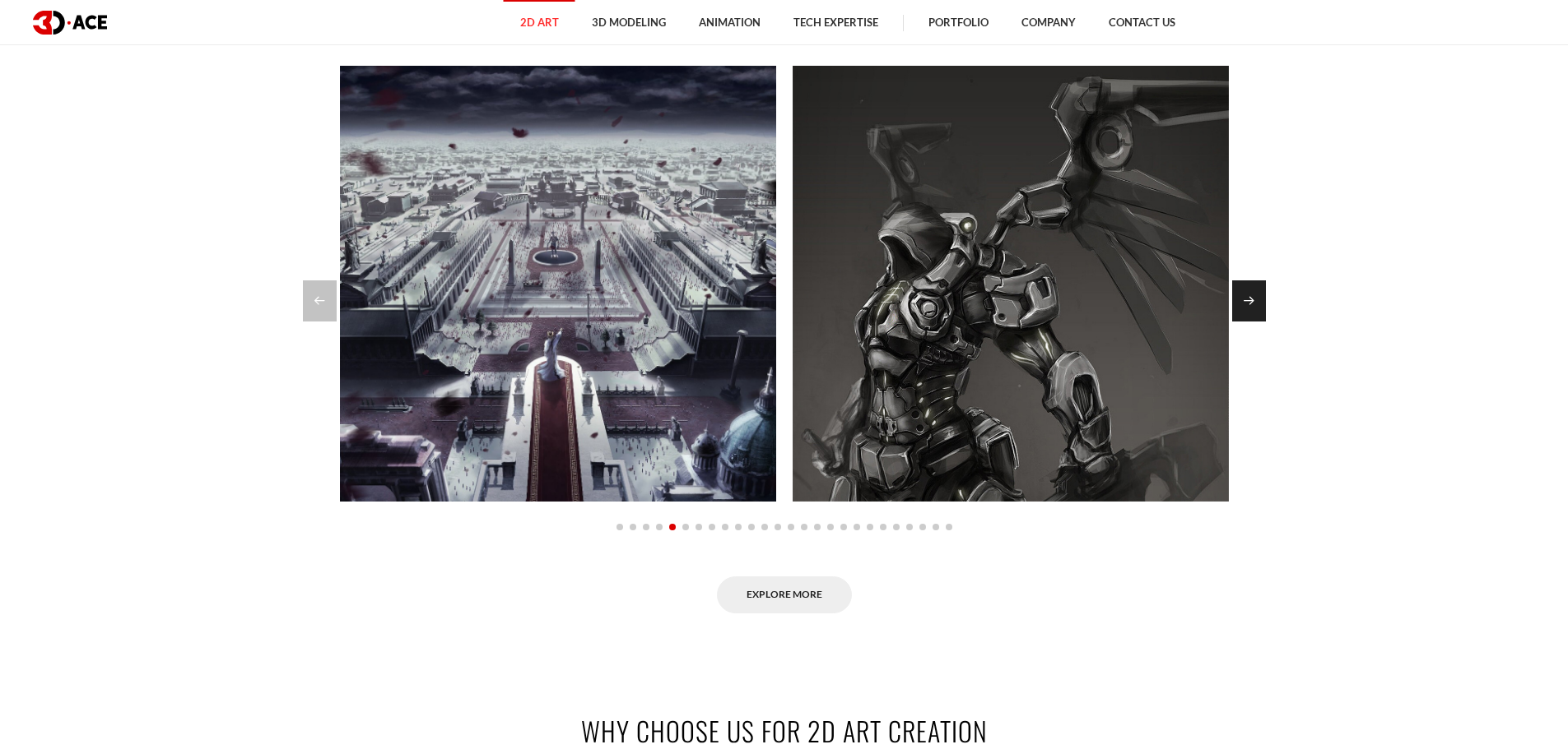
click at [1246, 300] on div "Next slide" at bounding box center [1249, 301] width 34 height 41
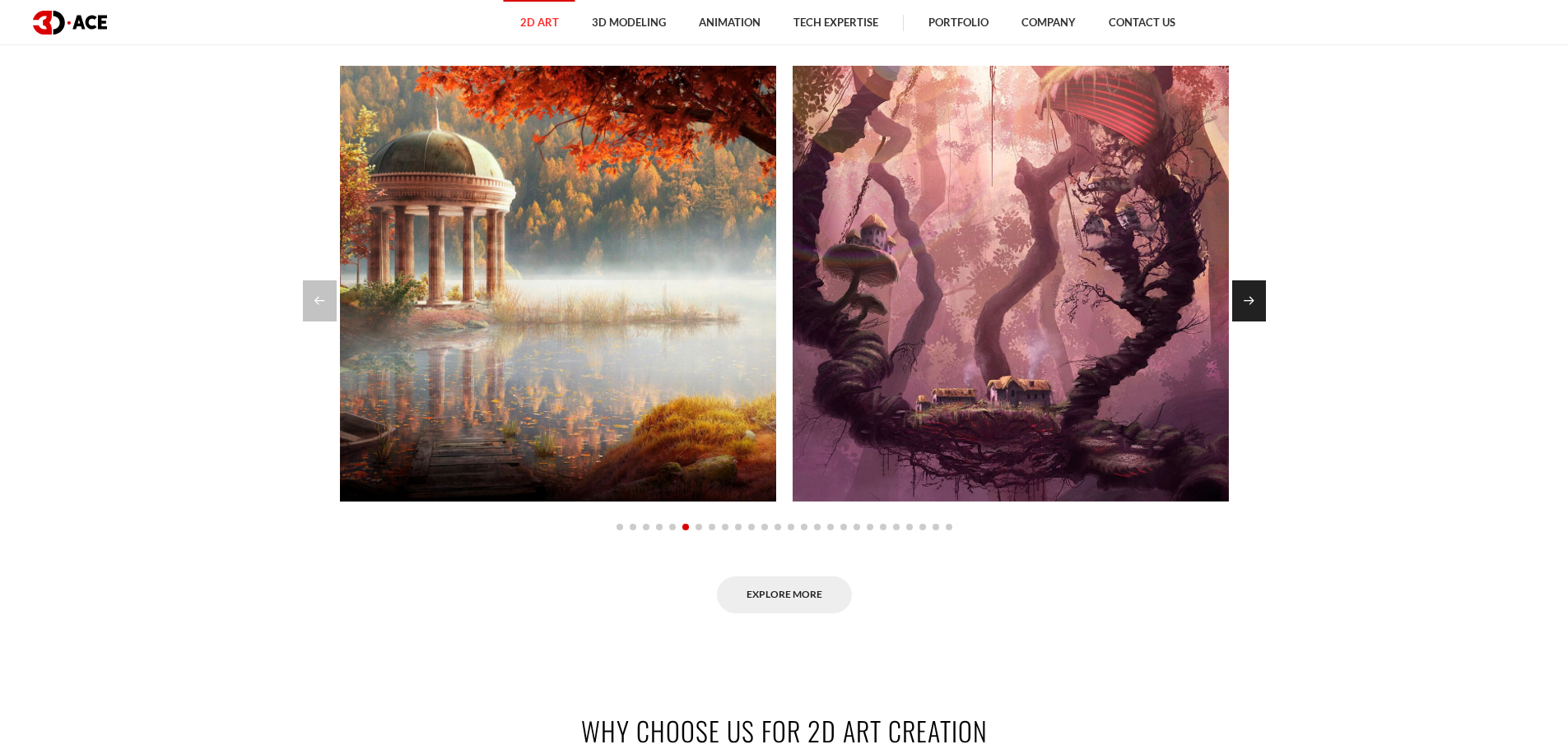
click at [1246, 300] on div "Next slide" at bounding box center [1249, 301] width 34 height 41
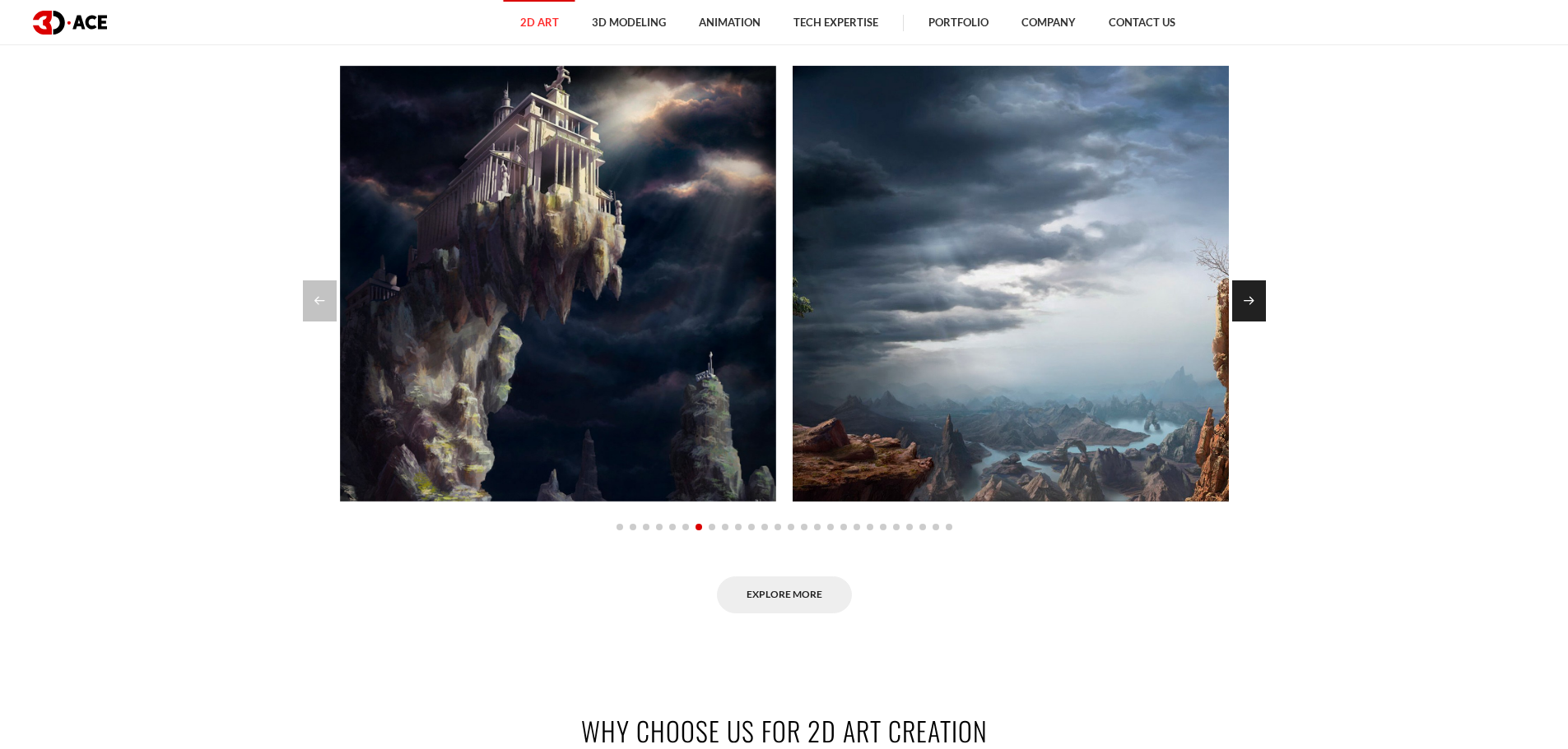
click at [1246, 300] on div "Next slide" at bounding box center [1249, 301] width 34 height 41
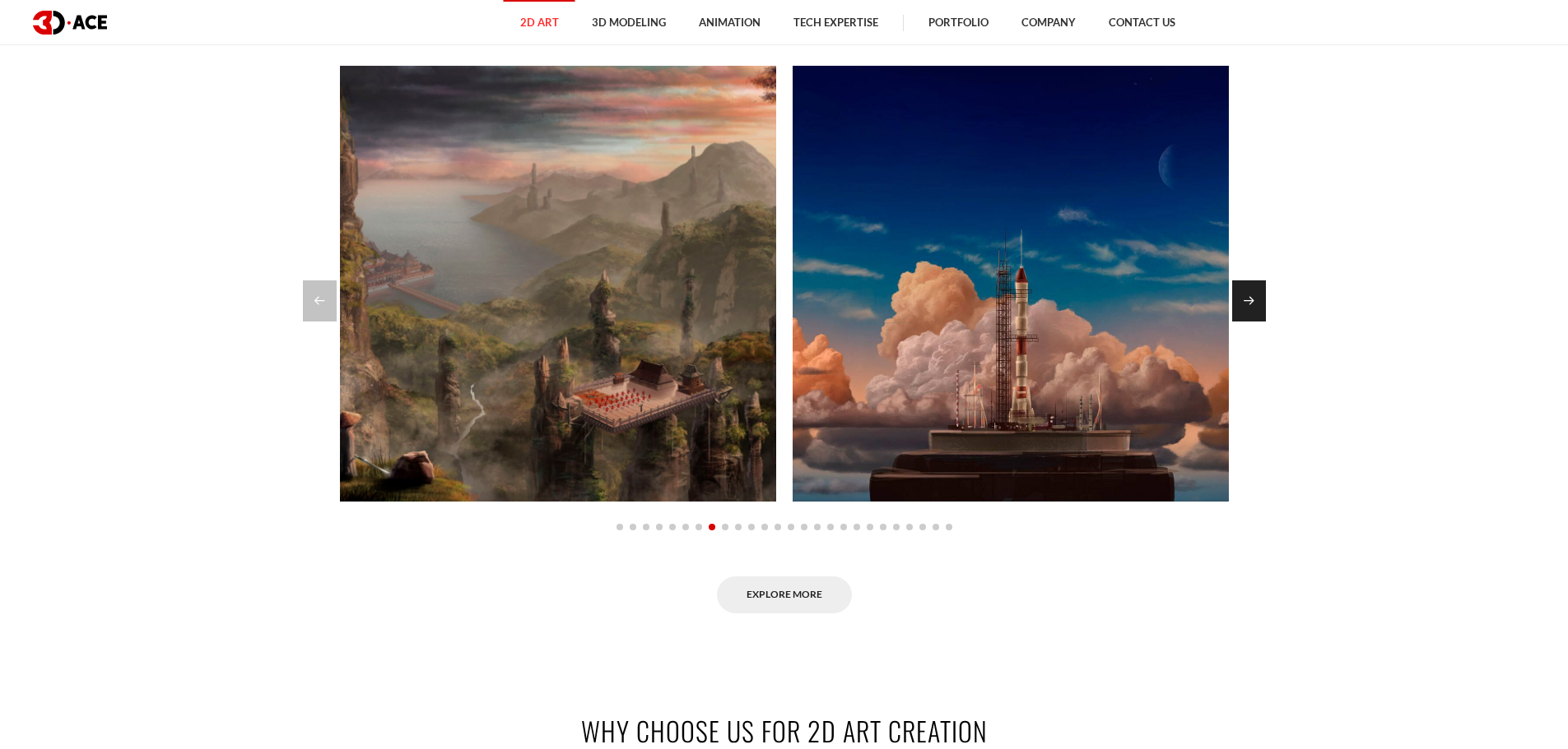
click at [1246, 300] on div "Next slide" at bounding box center [1249, 301] width 34 height 41
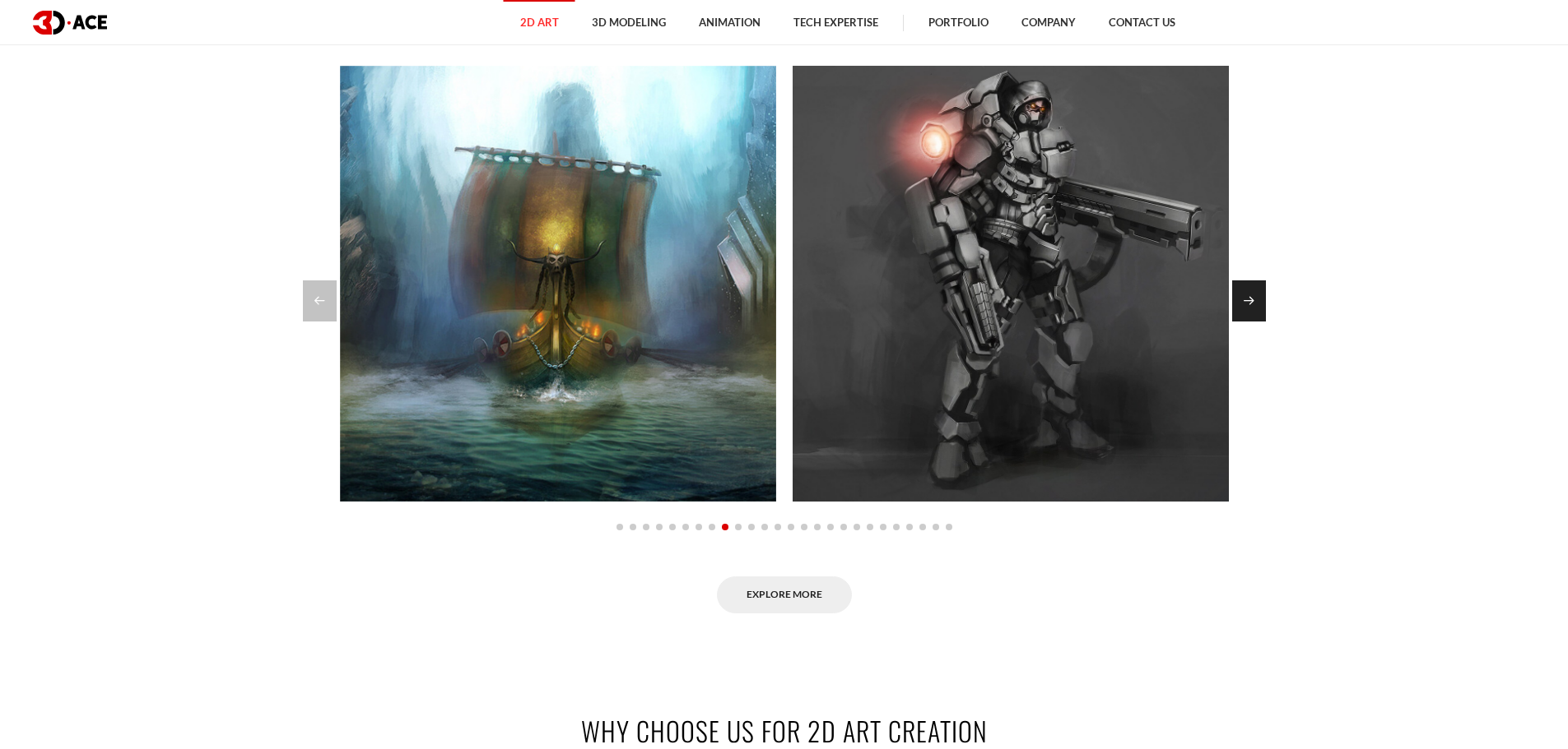
click at [1246, 300] on div "Next slide" at bounding box center [1249, 301] width 34 height 41
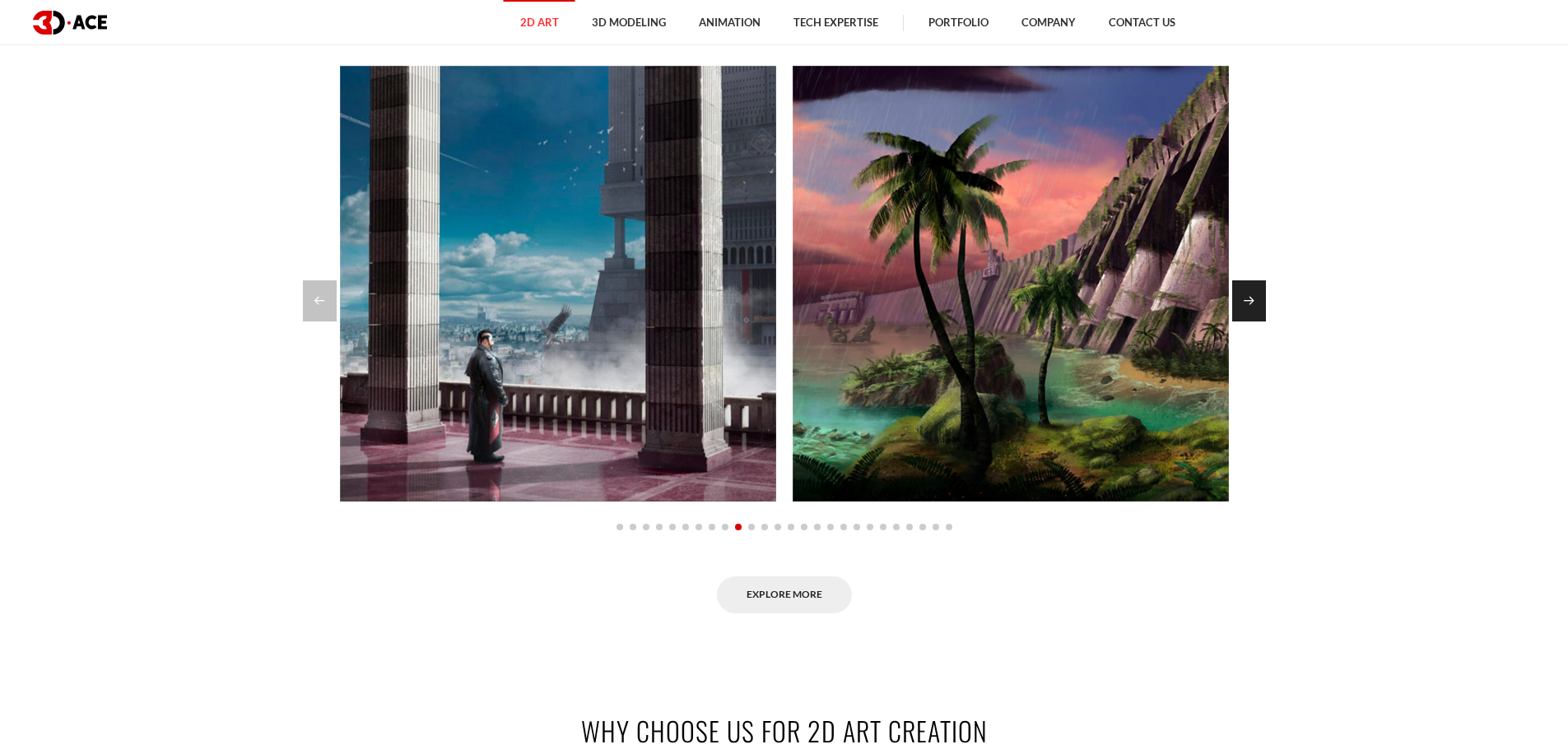
click at [1246, 300] on div "Next slide" at bounding box center [1249, 301] width 34 height 41
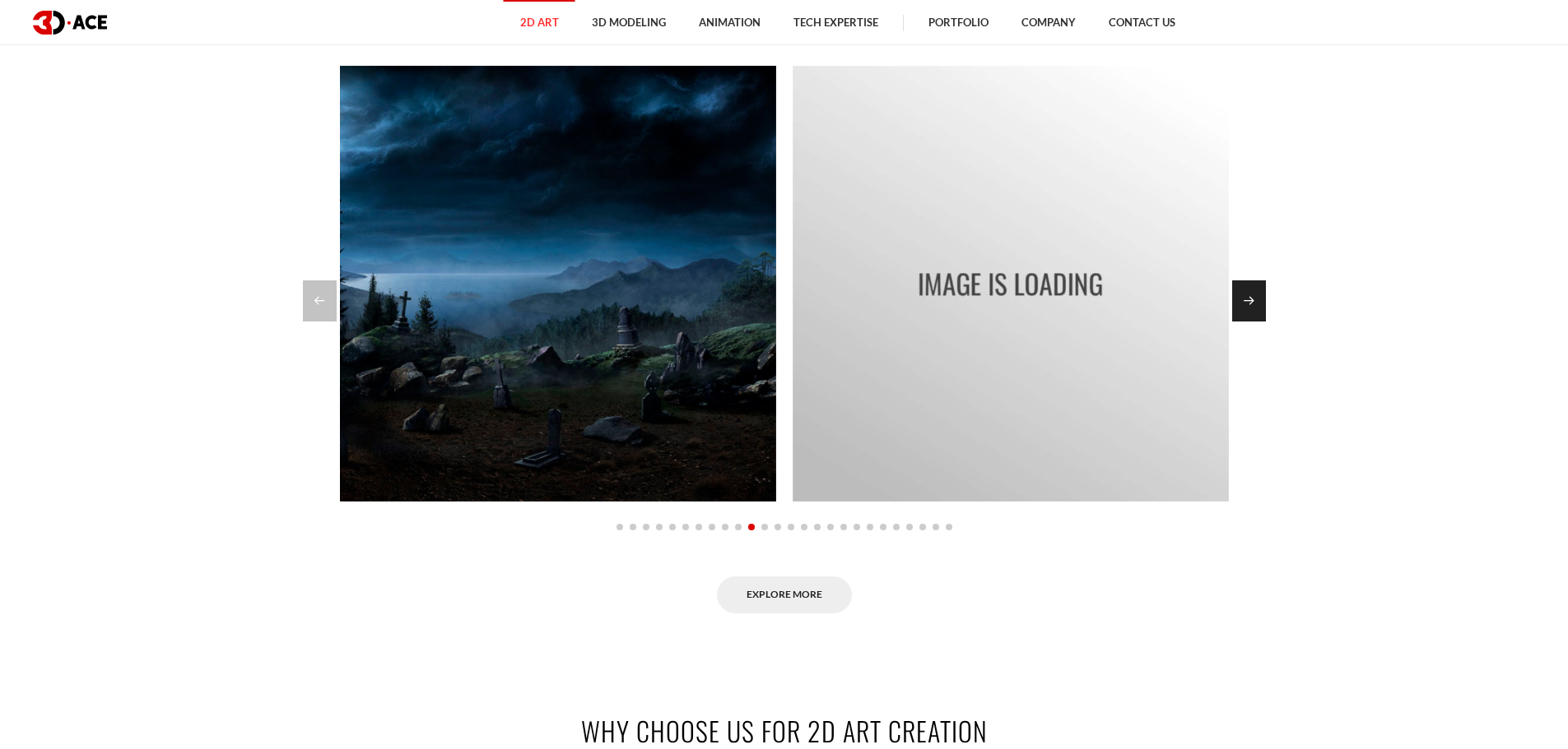
click at [1246, 300] on div "Next slide" at bounding box center [1249, 301] width 34 height 41
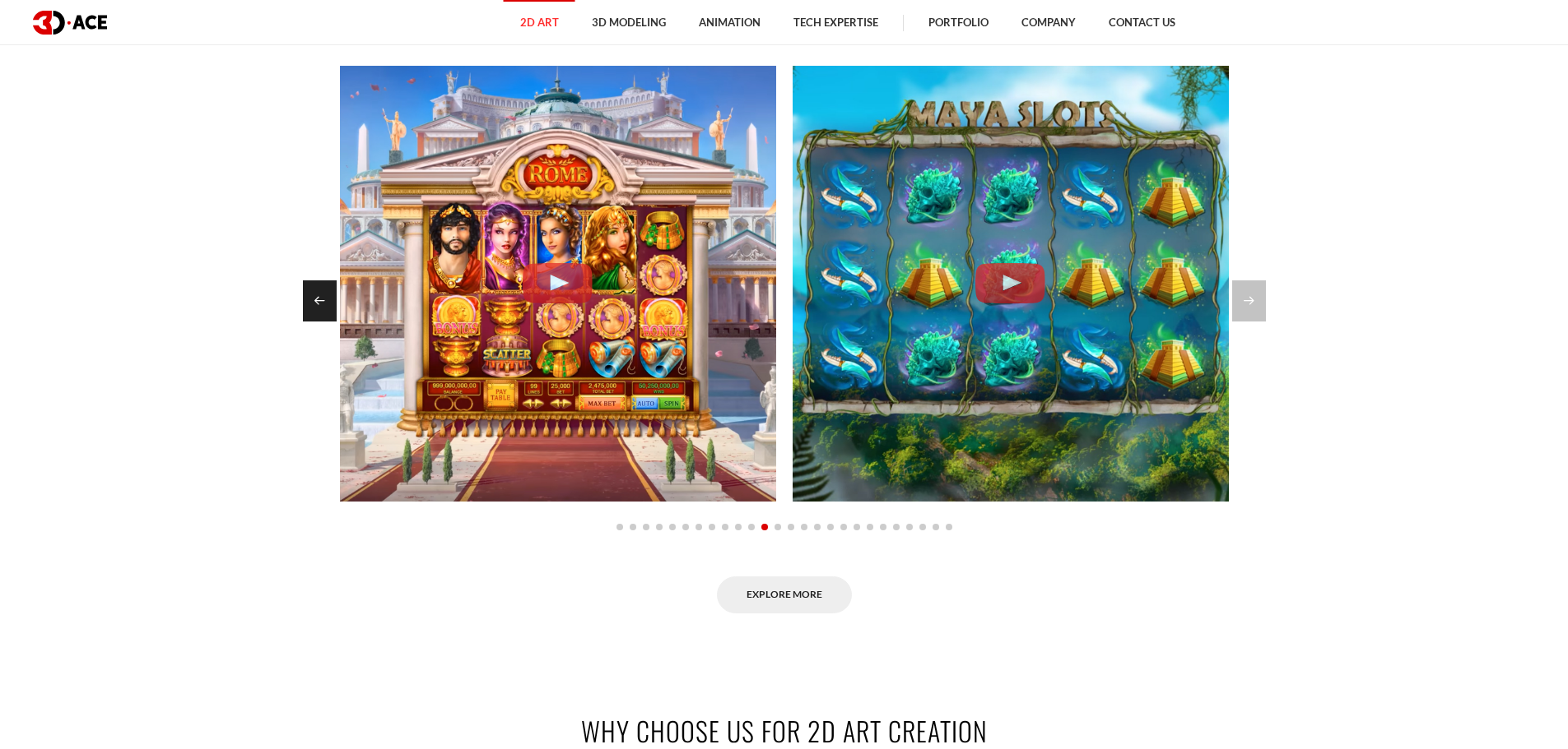
click at [323, 313] on div "Previous slide" at bounding box center [319, 301] width 34 height 41
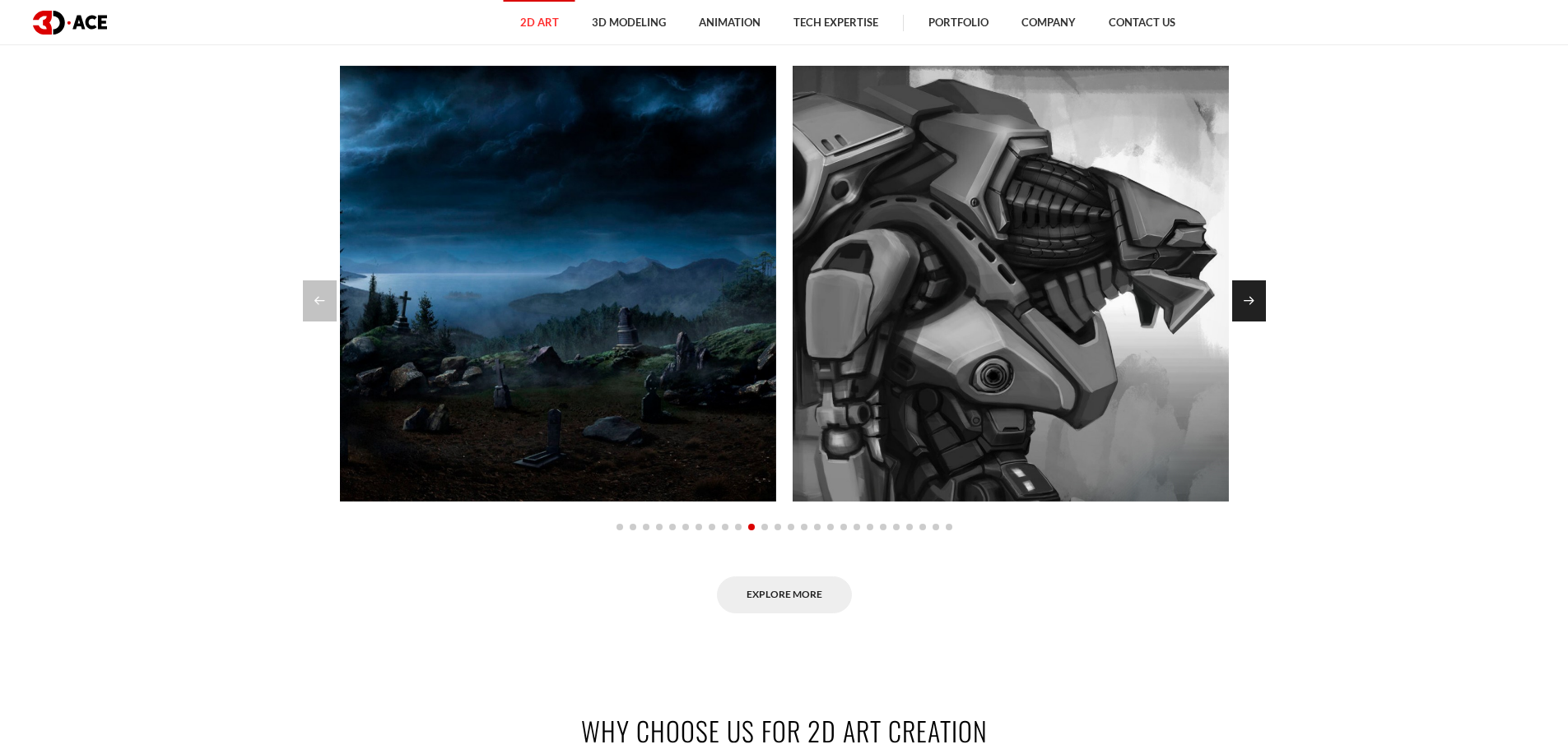
click at [1237, 296] on div "Next slide" at bounding box center [1249, 301] width 34 height 41
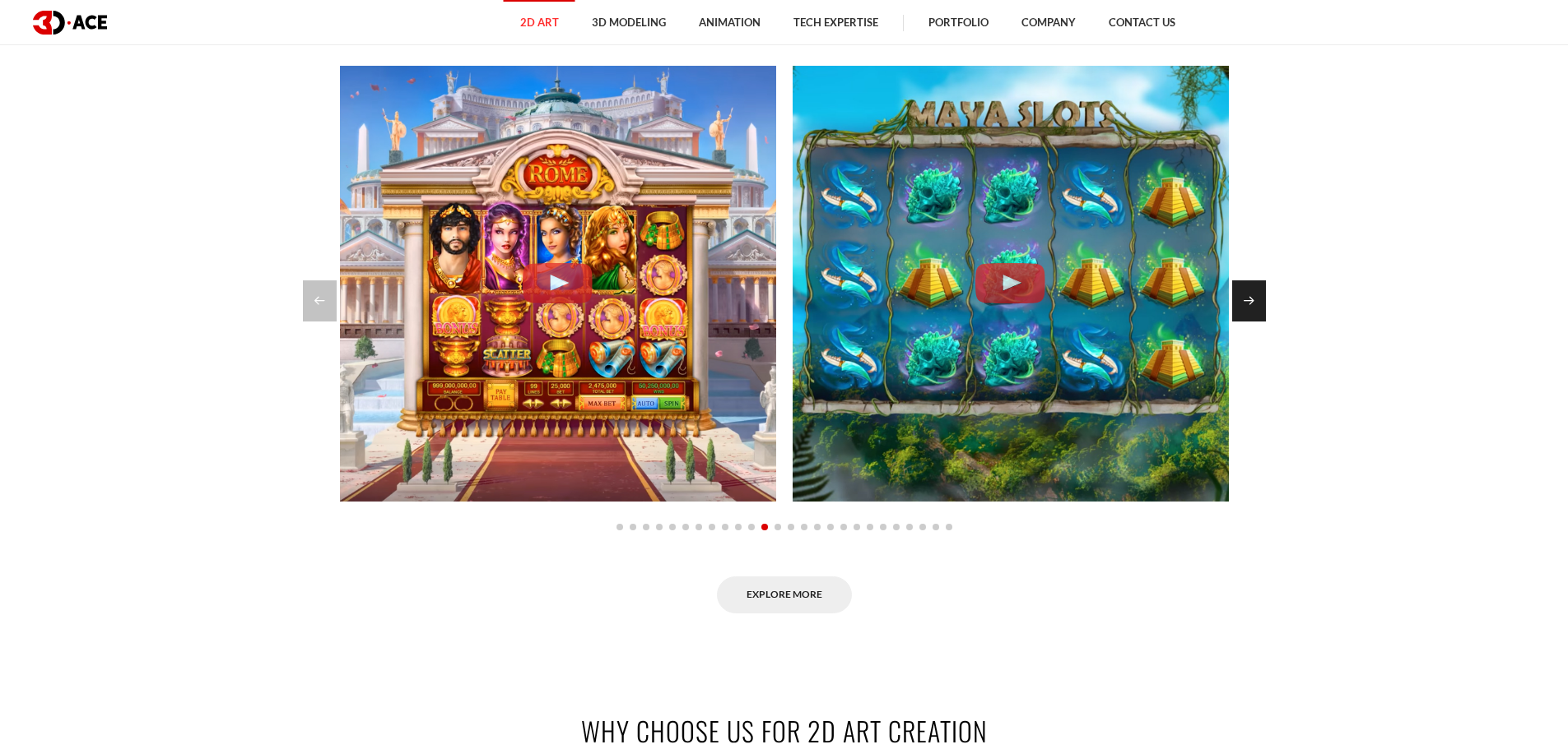
click at [1237, 296] on div "Next slide" at bounding box center [1249, 301] width 34 height 41
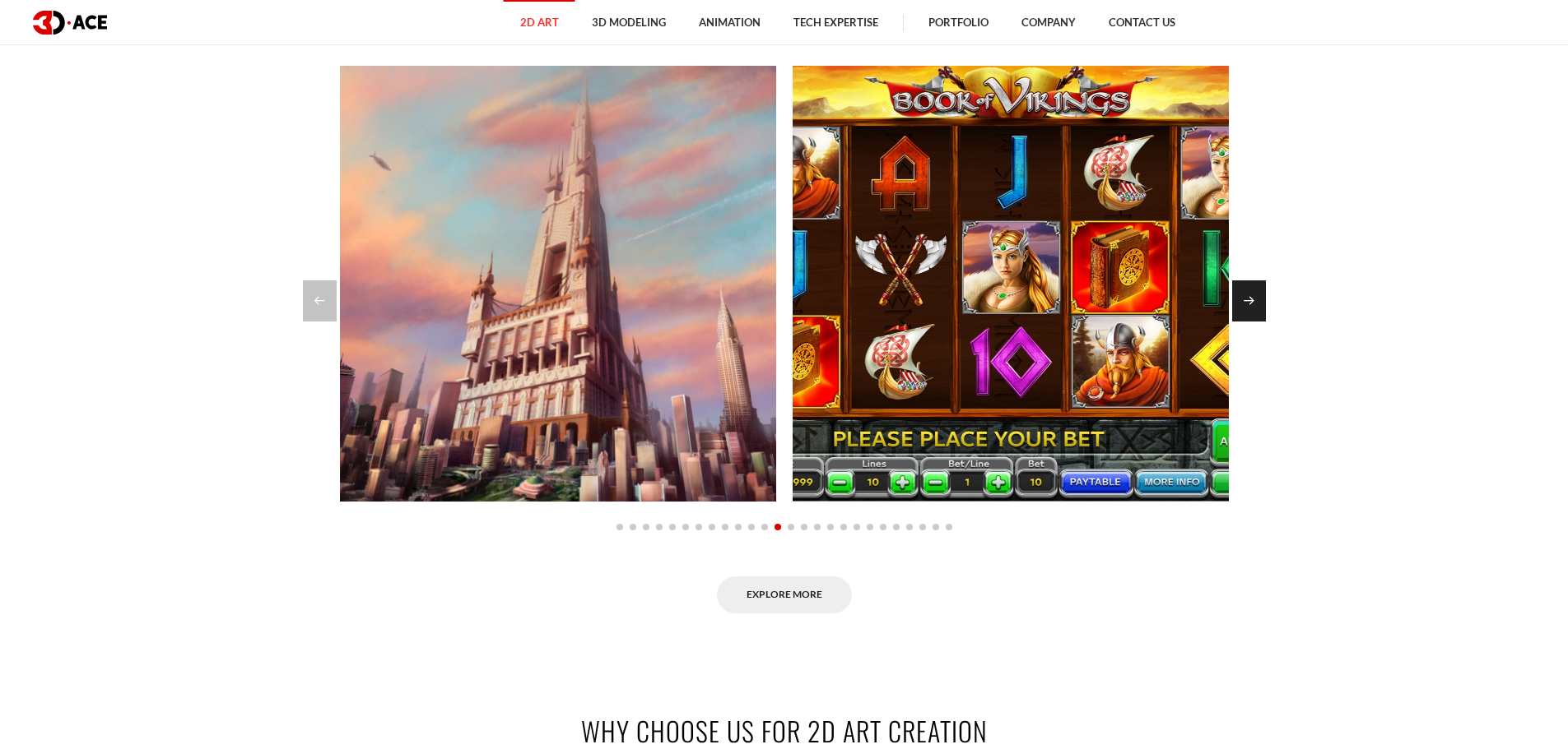
click at [1237, 296] on div "Next slide" at bounding box center [1249, 301] width 34 height 41
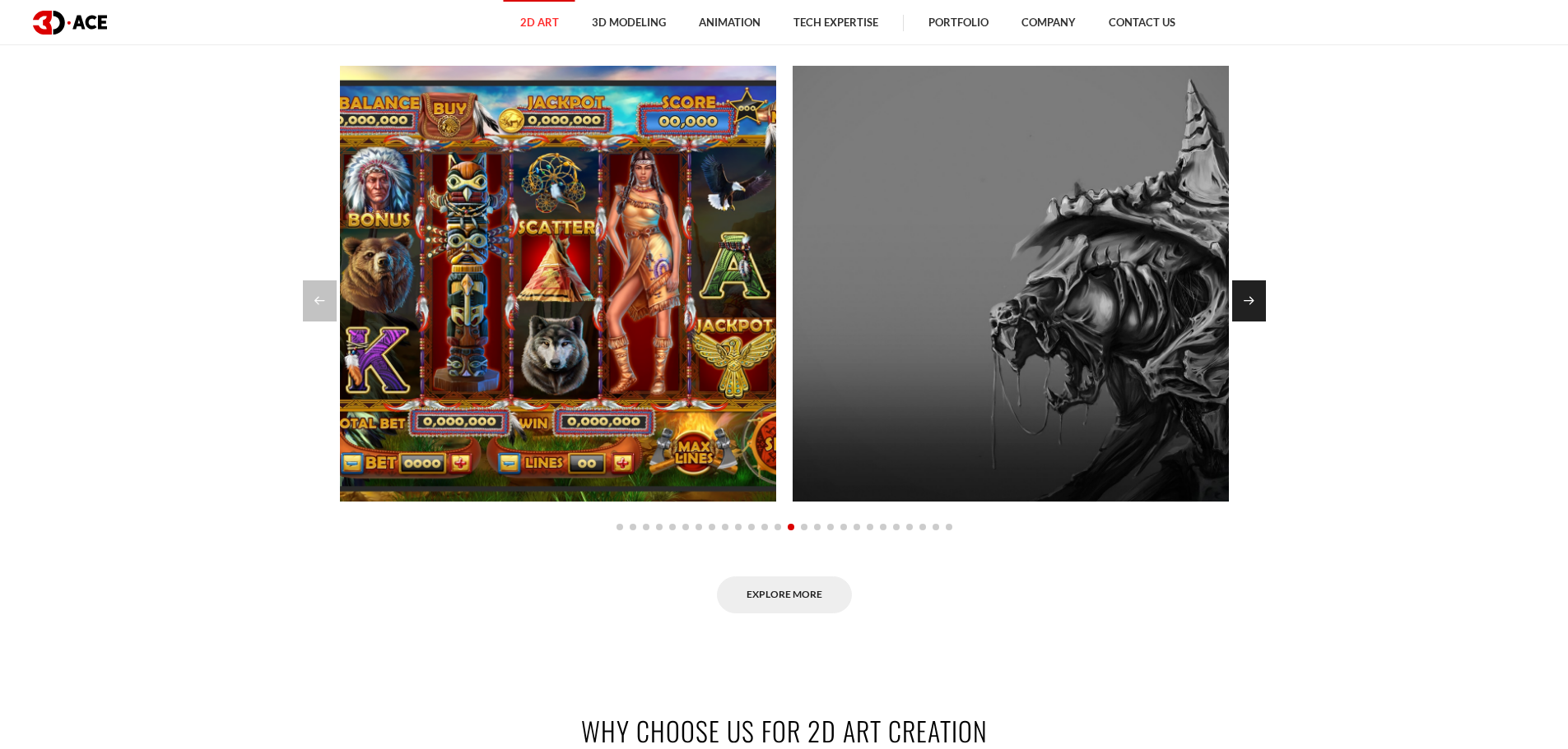
click at [1253, 304] on div "Next slide" at bounding box center [1249, 301] width 34 height 41
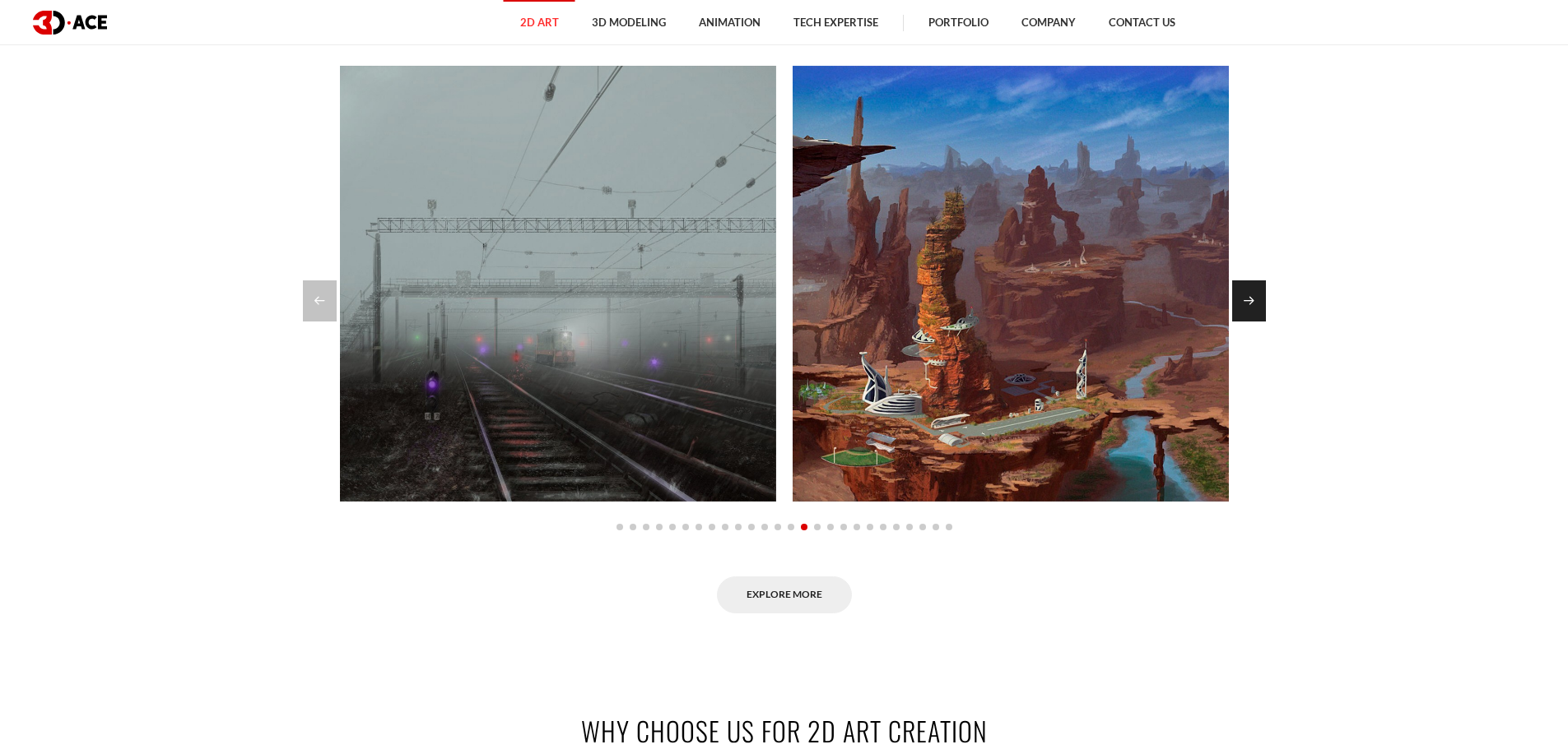
click at [1253, 304] on div "Next slide" at bounding box center [1249, 301] width 34 height 41
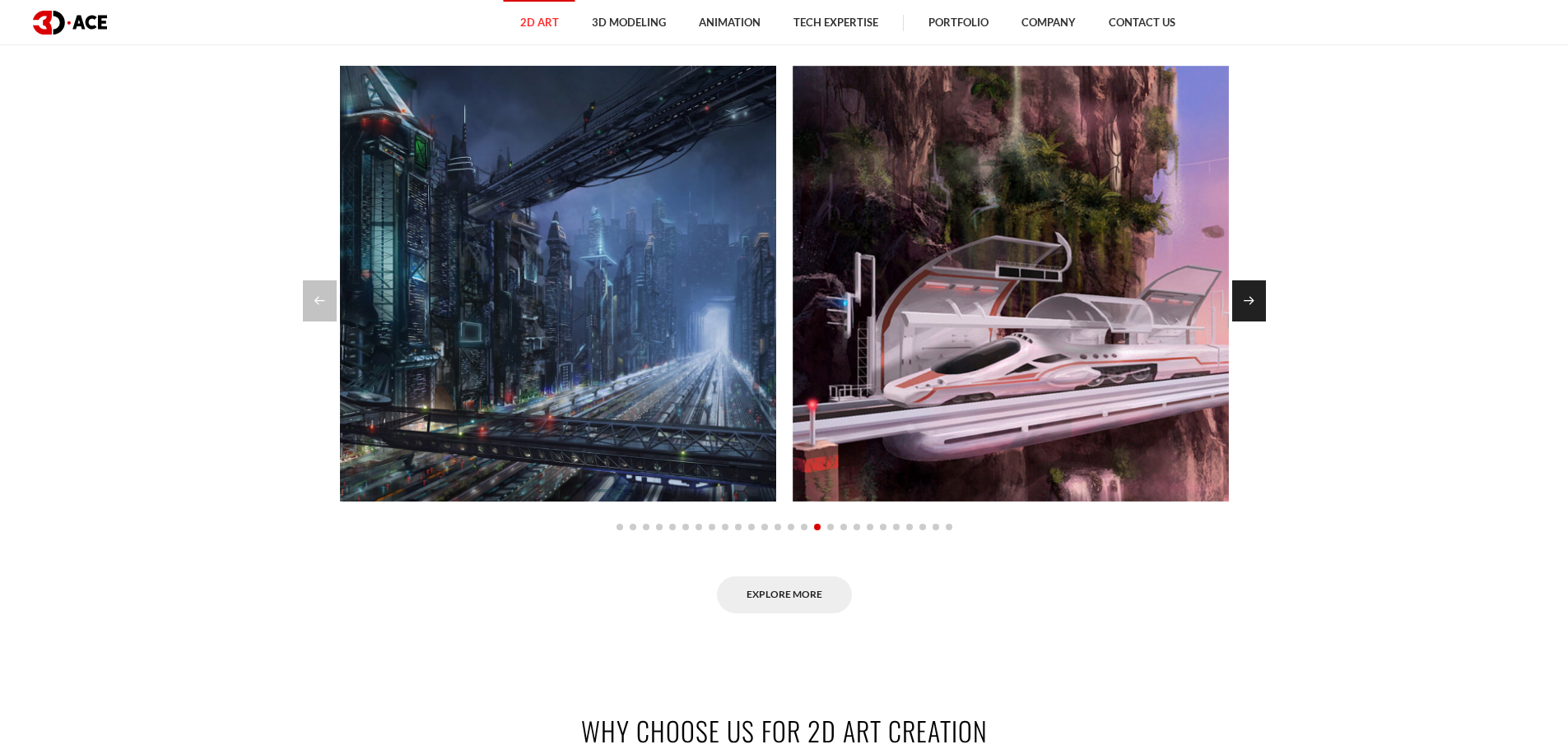
click at [1246, 309] on div "Next slide" at bounding box center [1249, 301] width 34 height 41
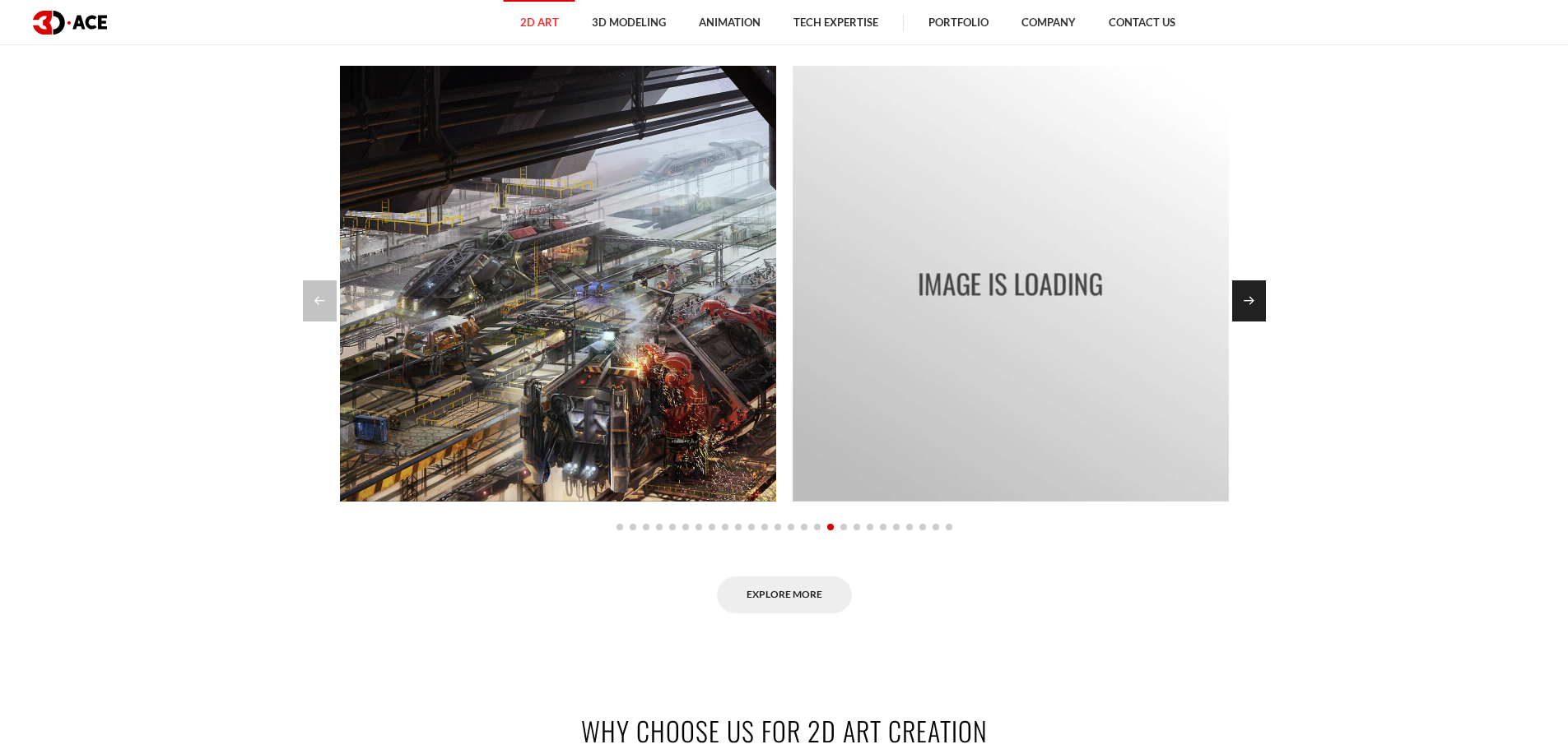
click at [1246, 309] on div "Next slide" at bounding box center [1249, 301] width 34 height 41
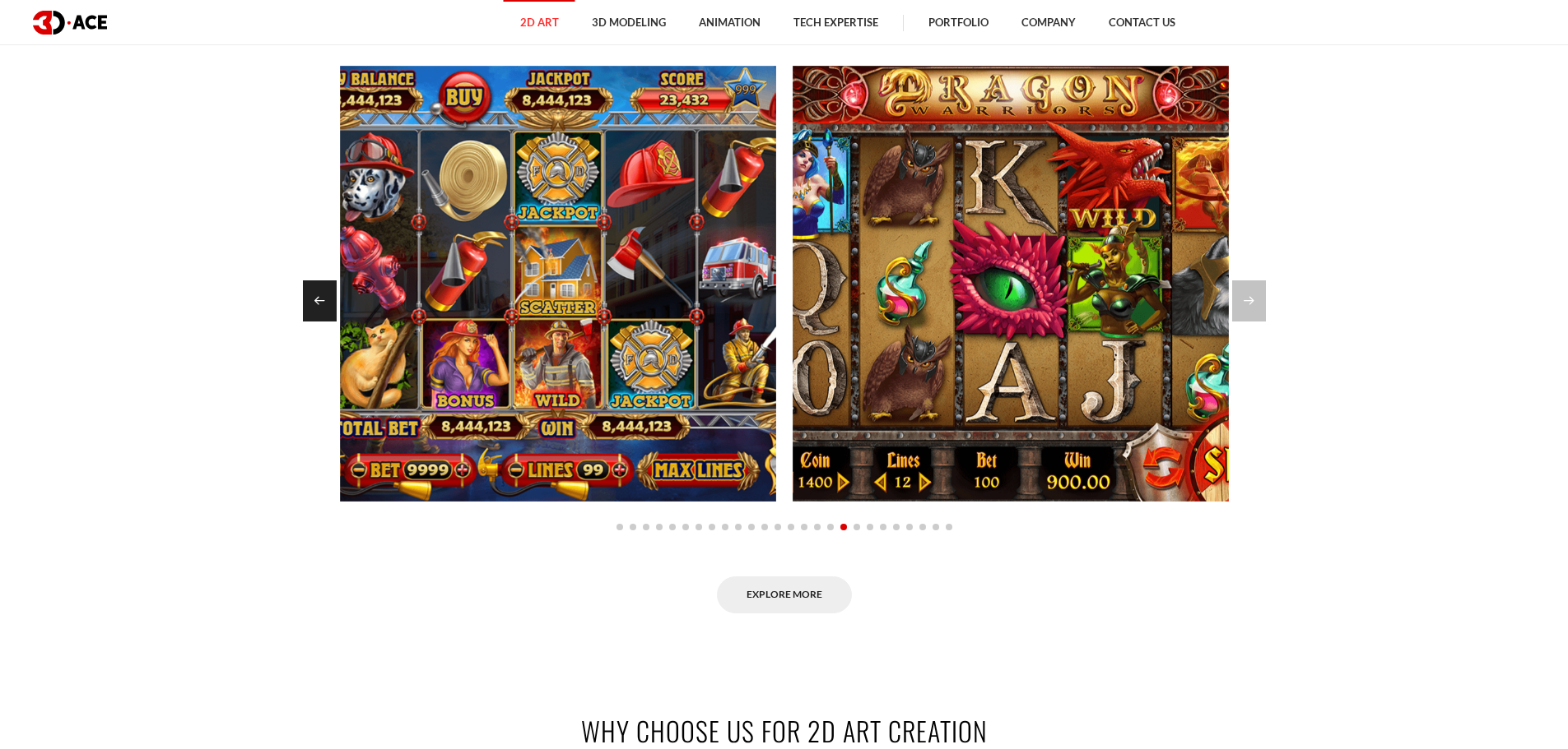
click at [306, 312] on div "Previous slide" at bounding box center [319, 301] width 34 height 41
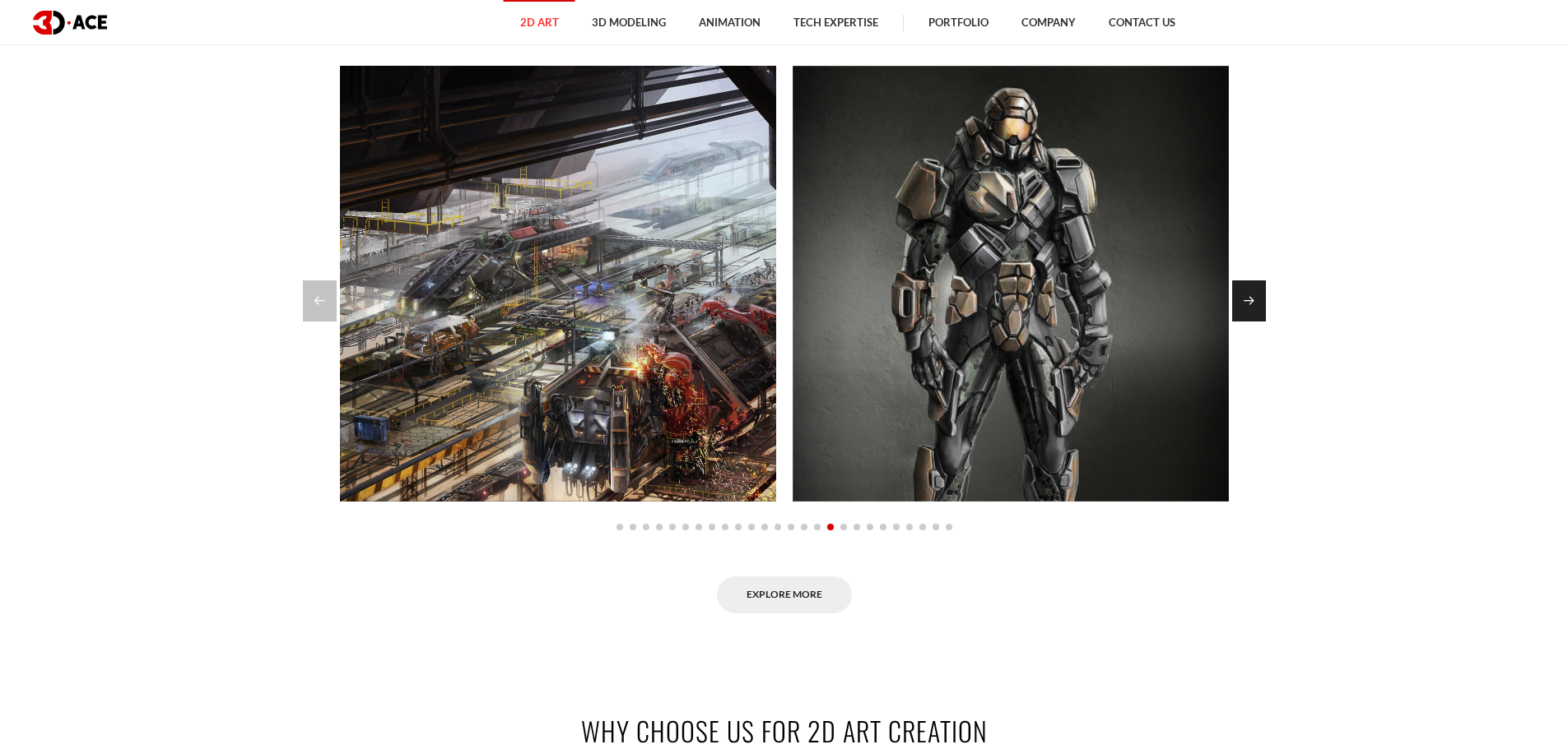
click at [1247, 316] on div "Next slide" at bounding box center [1249, 301] width 34 height 41
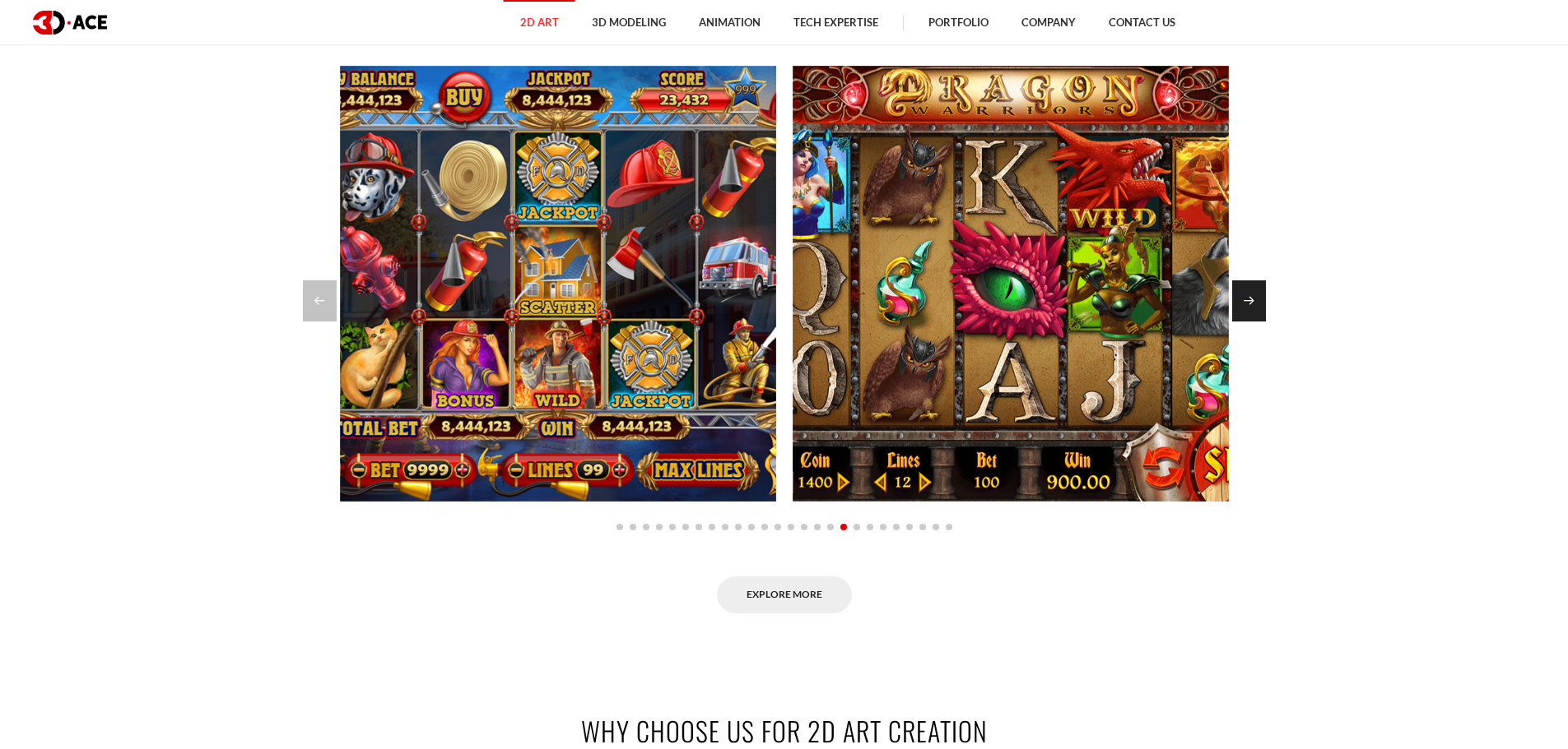
click at [1244, 316] on div "Next slide" at bounding box center [1249, 301] width 34 height 41
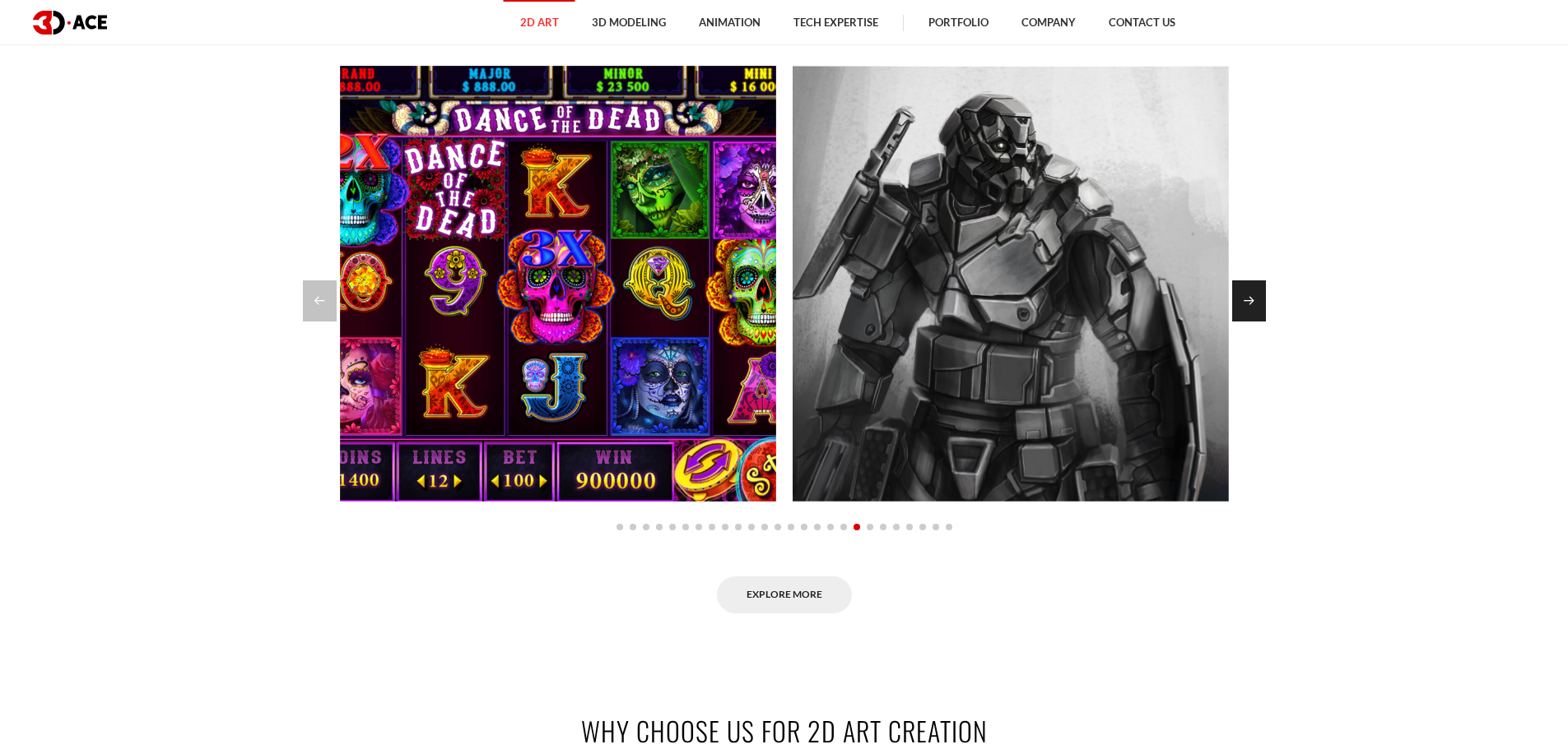
click at [1249, 297] on div "Next slide" at bounding box center [1249, 301] width 34 height 41
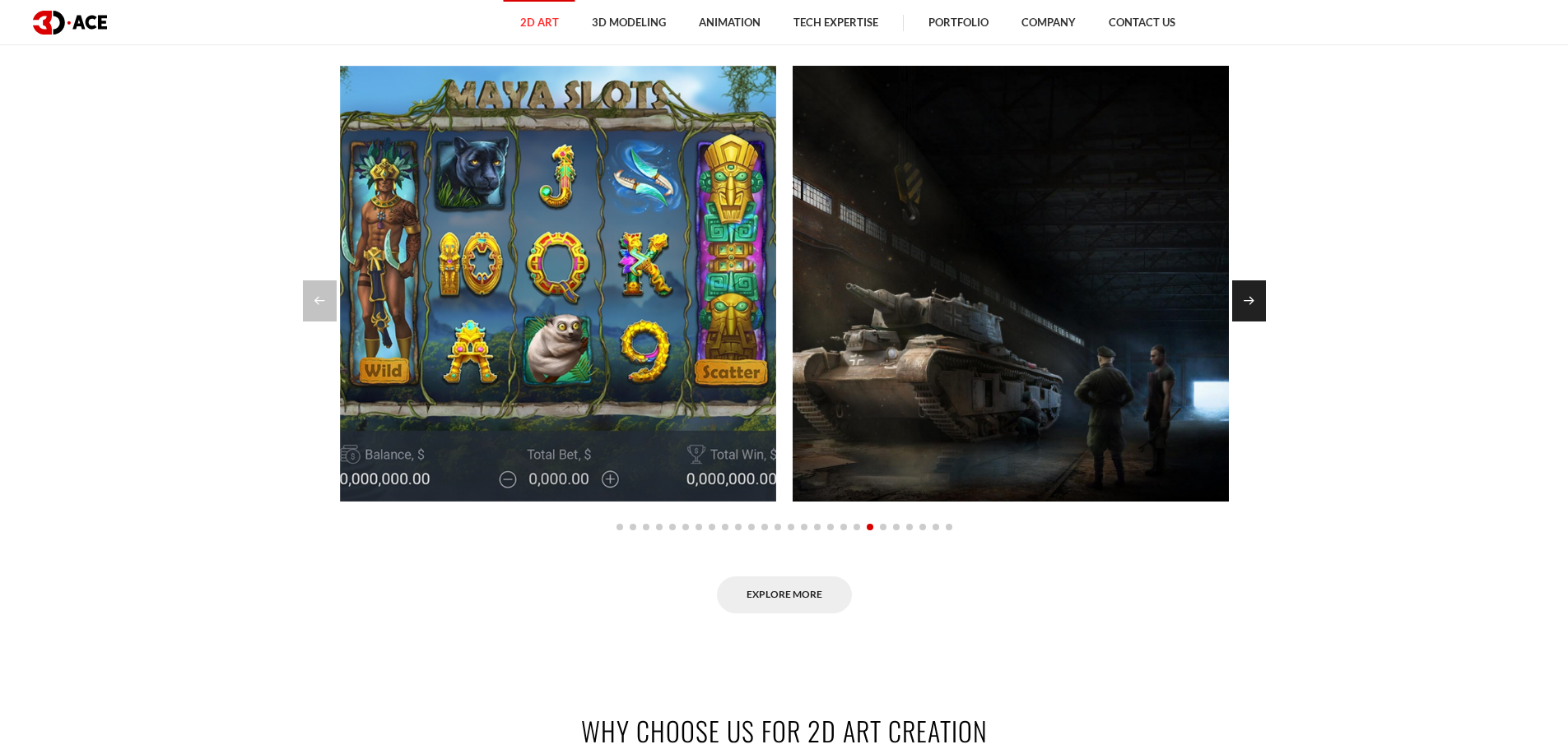
click at [1249, 297] on div "Next slide" at bounding box center [1249, 301] width 34 height 41
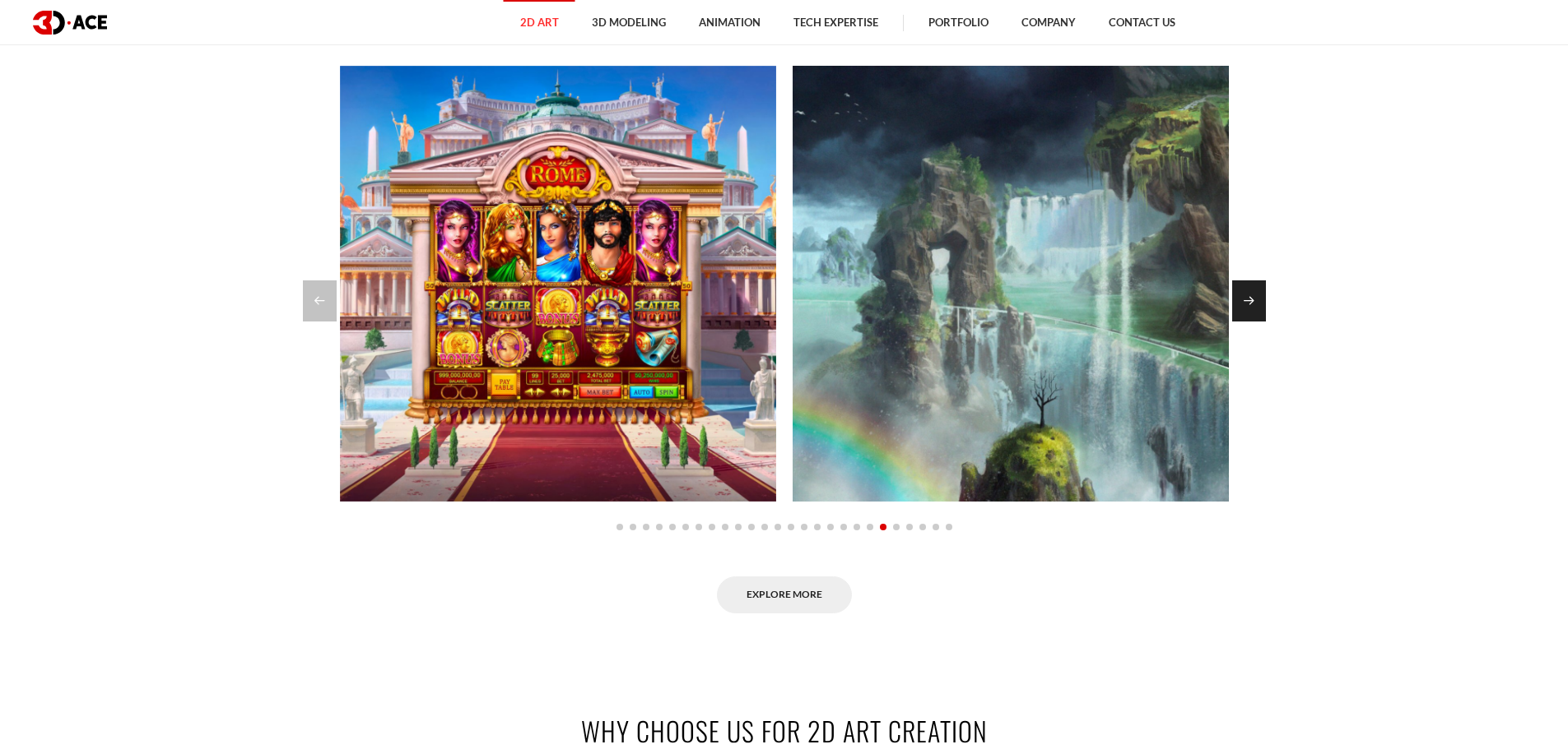
click at [1249, 297] on div "Next slide" at bounding box center [1249, 301] width 34 height 41
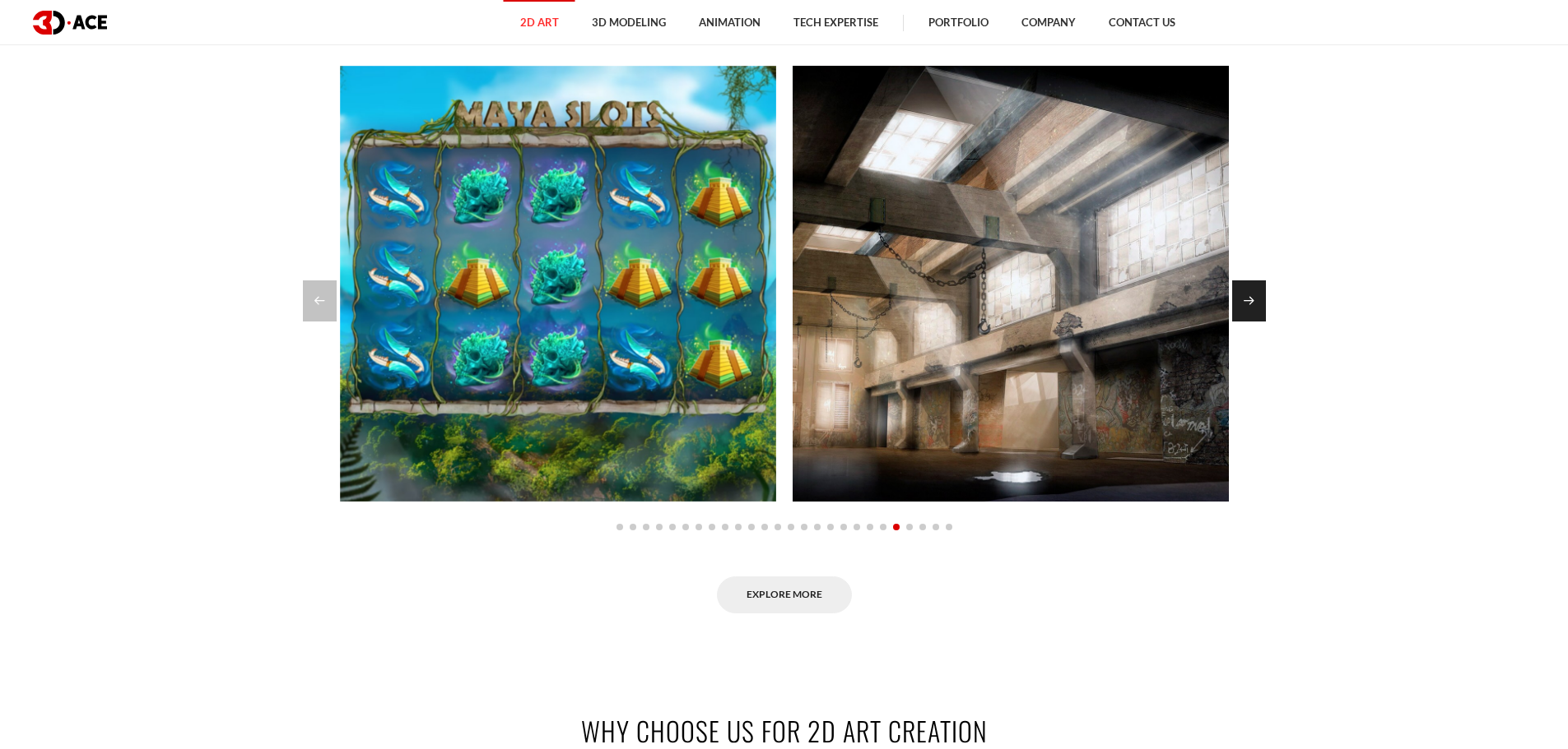
click at [1249, 297] on div "Next slide" at bounding box center [1249, 301] width 34 height 41
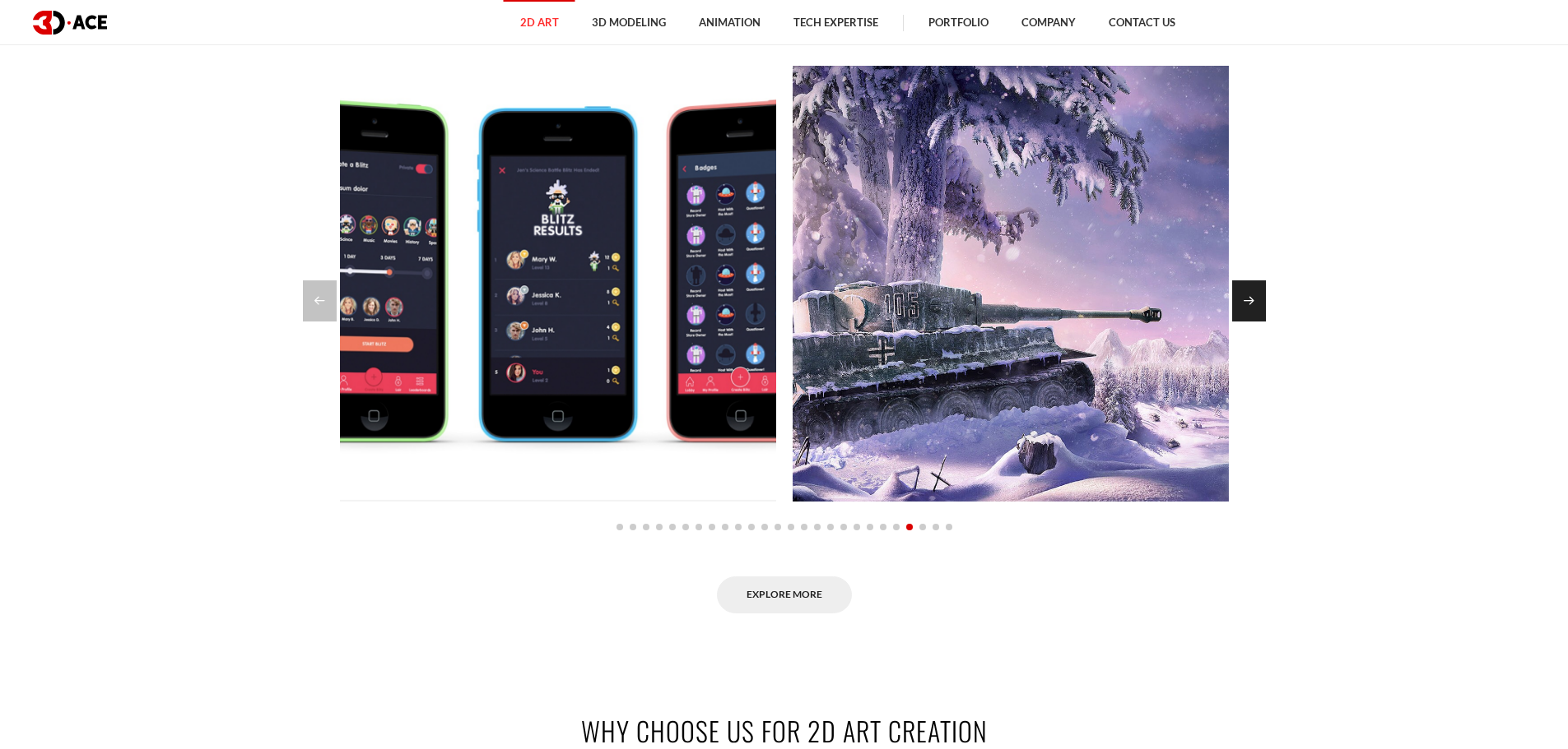
click at [1249, 297] on div "Next slide" at bounding box center [1249, 301] width 34 height 41
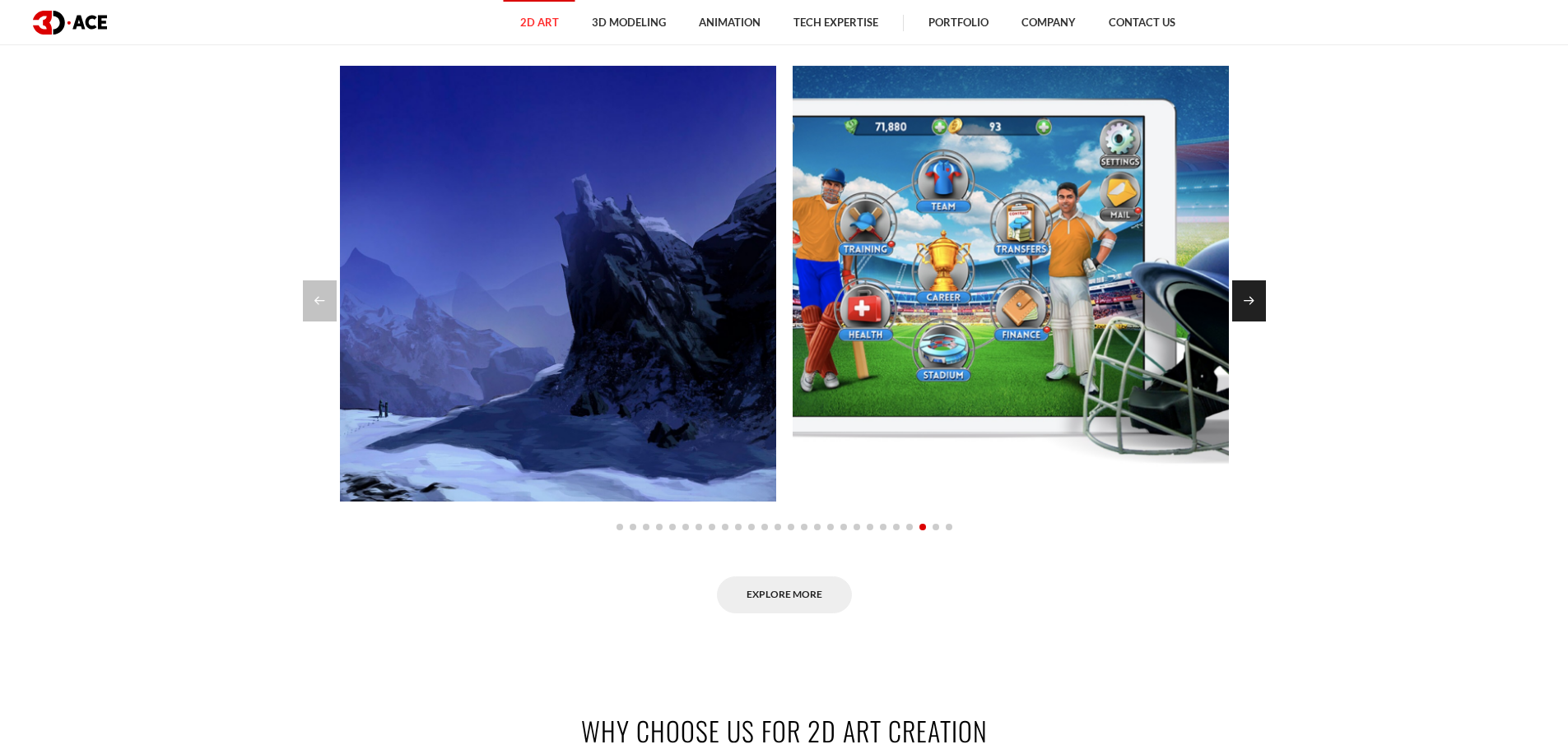
click at [1249, 297] on div "Next slide" at bounding box center [1249, 301] width 34 height 41
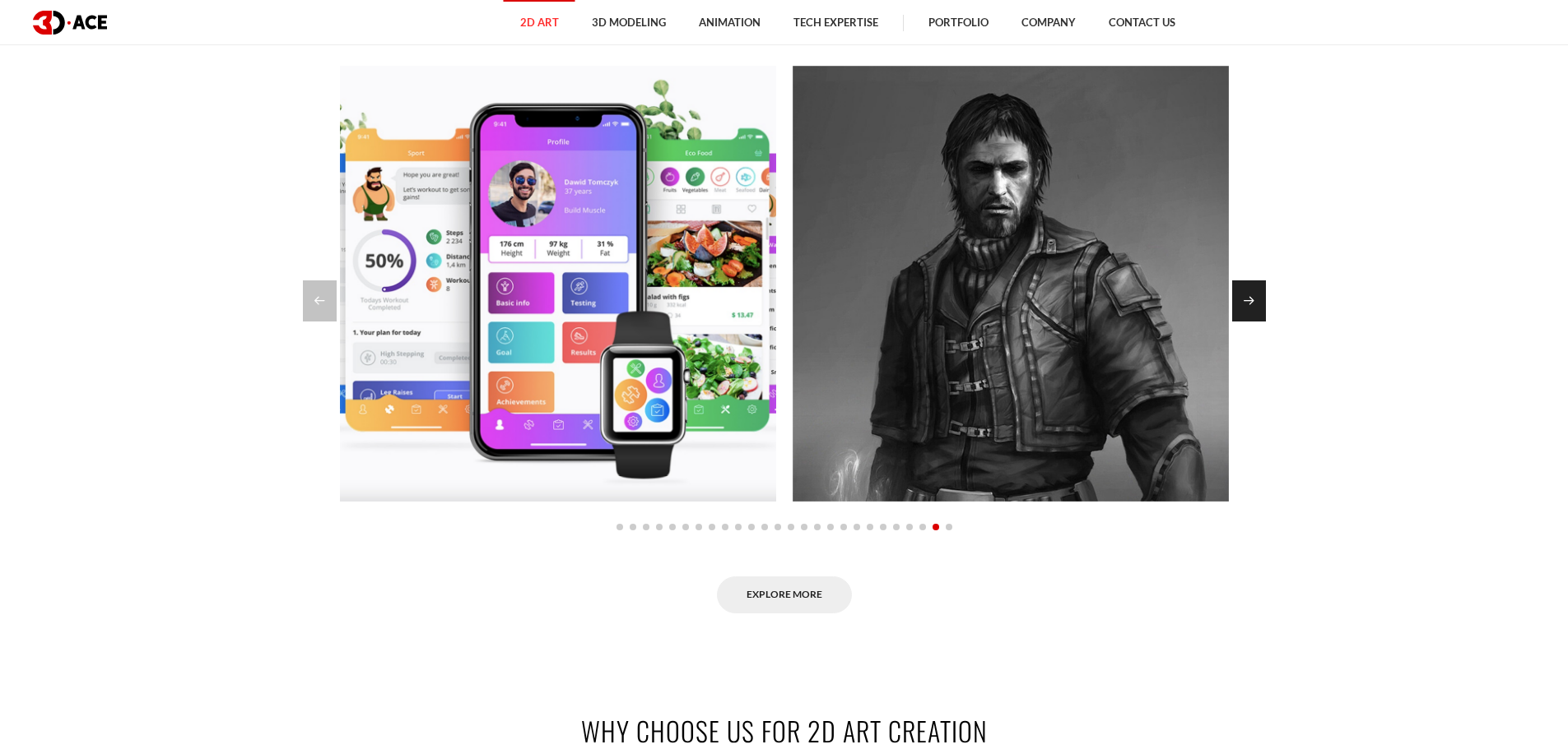
click at [1249, 297] on div "Next slide" at bounding box center [1249, 301] width 34 height 41
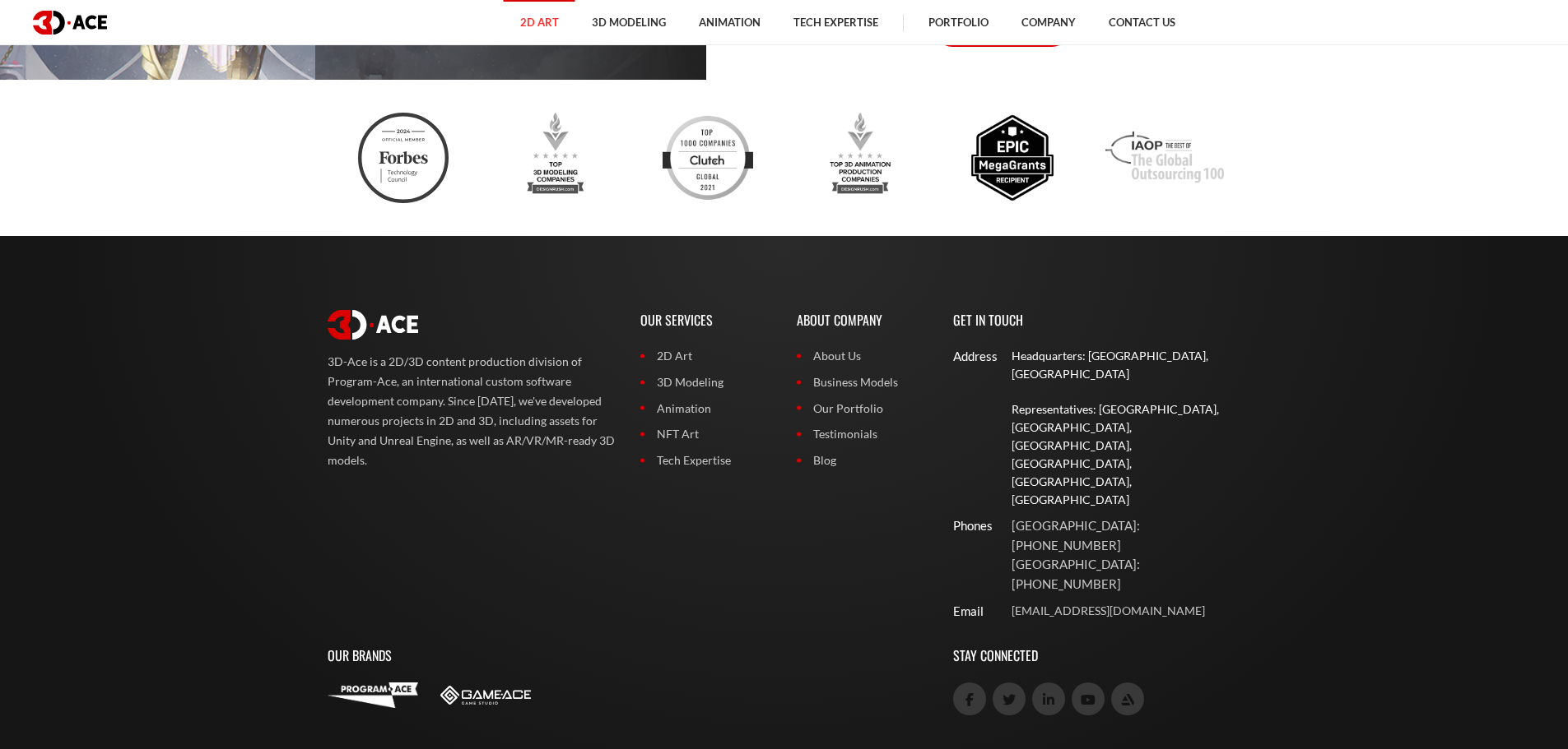
scroll to position [5365, 0]
